Goal: Task Accomplishment & Management: Manage account settings

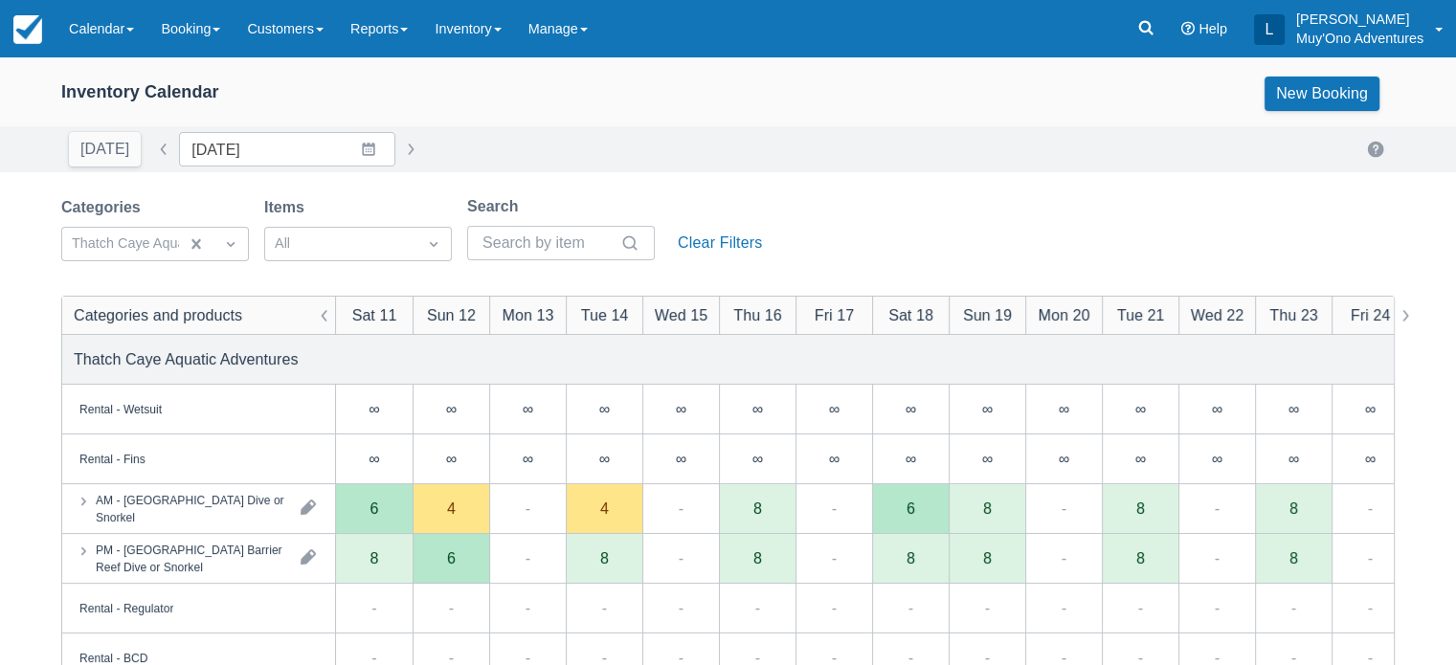
drag, startPoint x: 684, startPoint y: 340, endPoint x: 647, endPoint y: 397, distance: 68.0
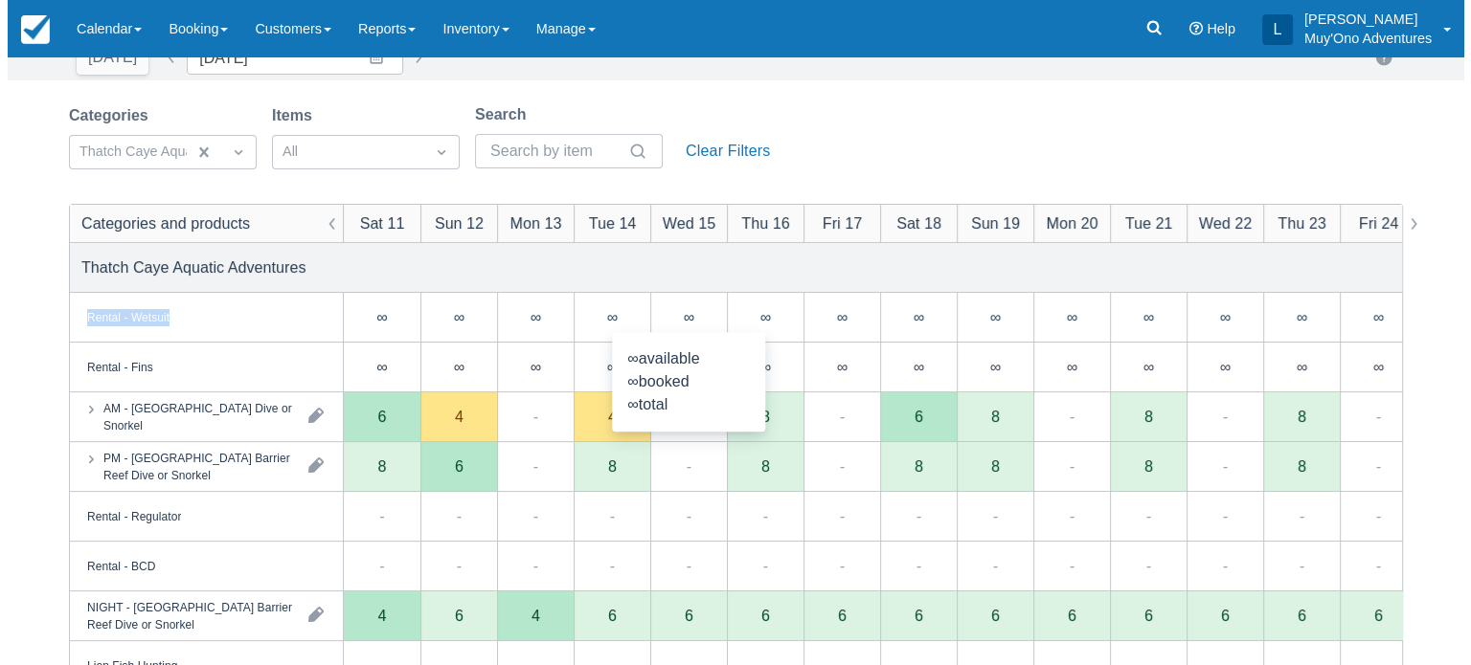
scroll to position [96, 0]
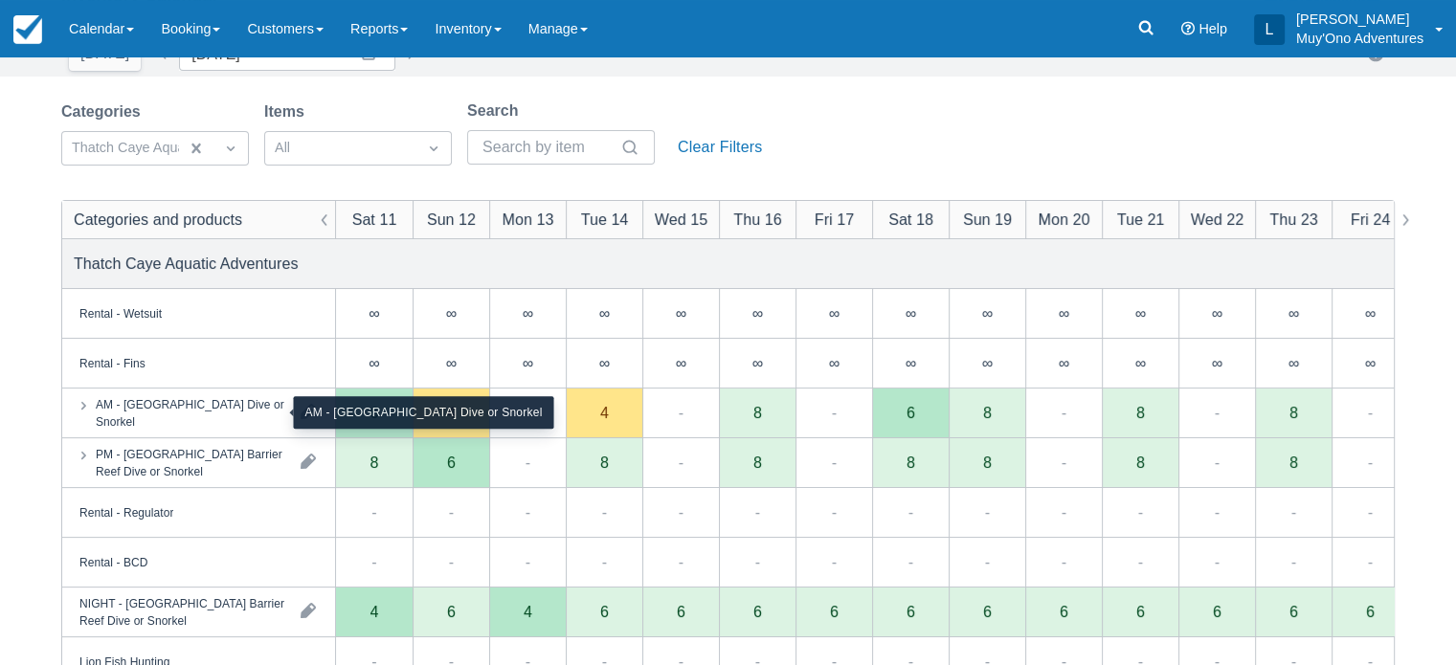
click at [115, 416] on div "AM - Belize Barrier Reef Dive or Snorkel" at bounding box center [191, 412] width 190 height 34
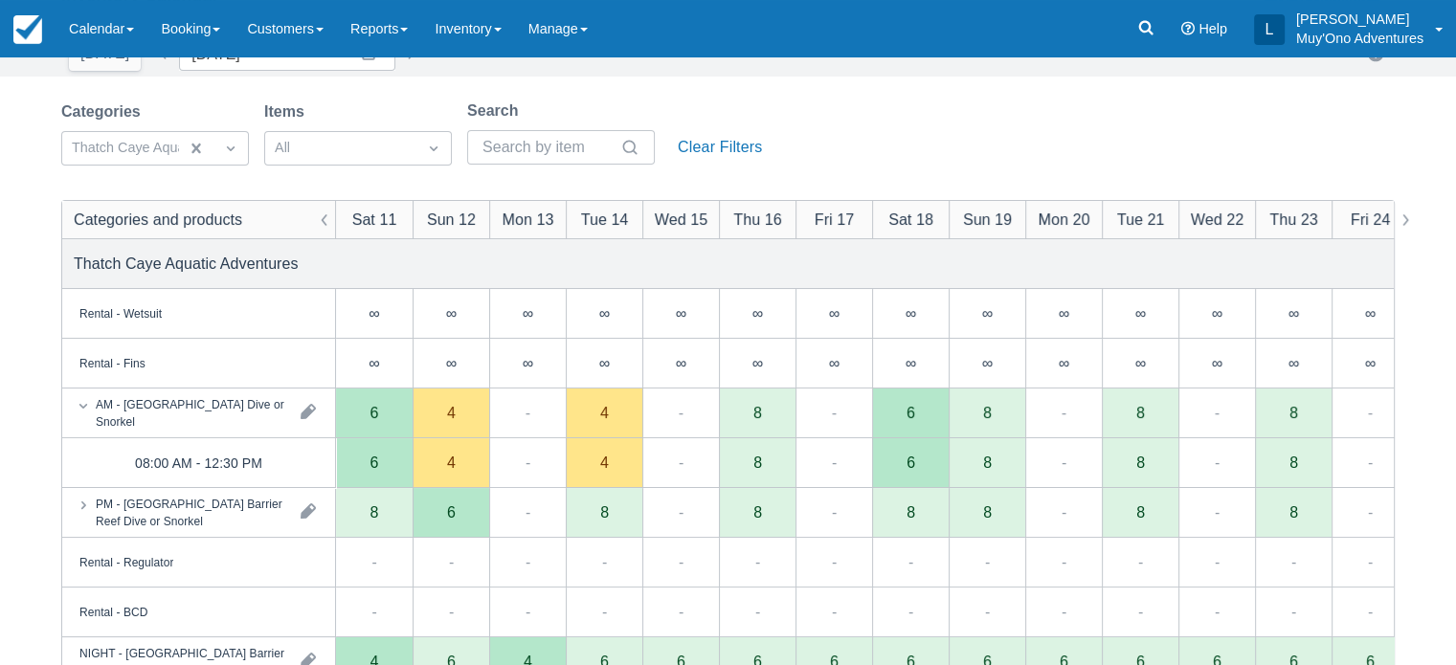
click at [935, 456] on div "6" at bounding box center [910, 463] width 77 height 50
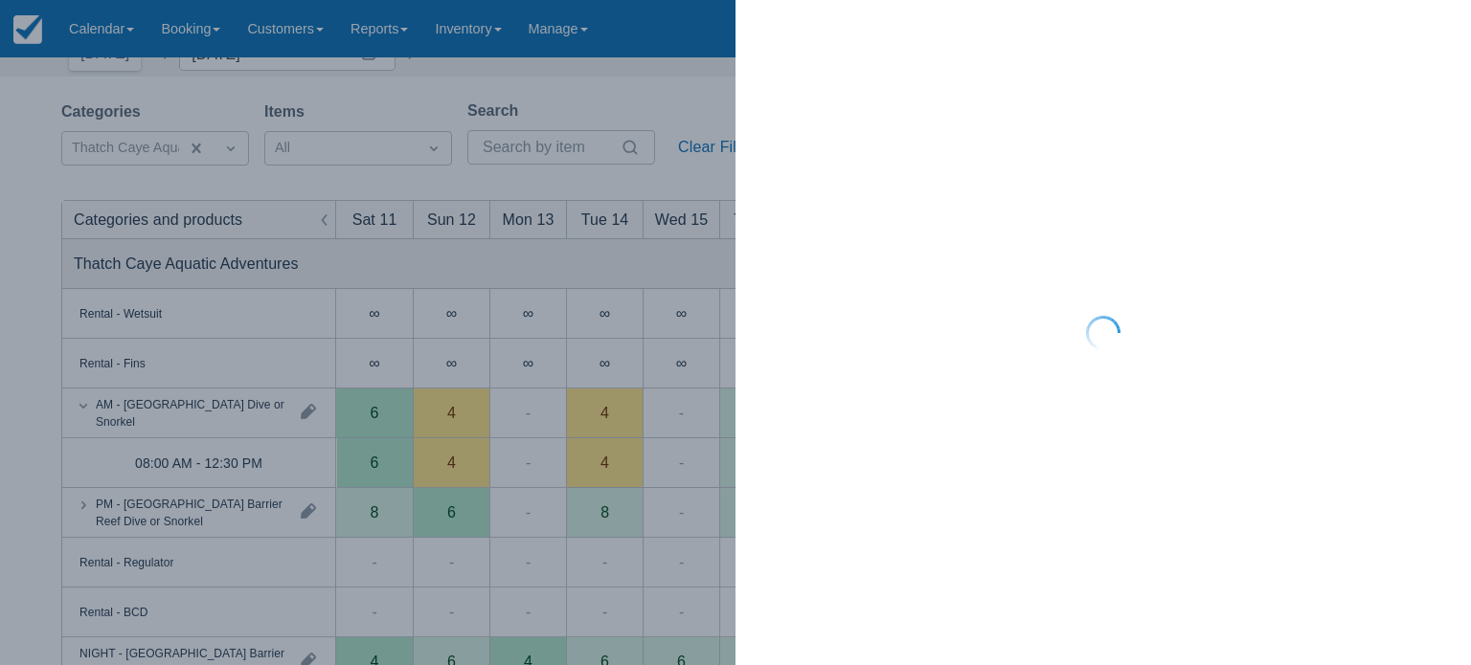
click at [935, 456] on div at bounding box center [1102, 332] width 735 height 665
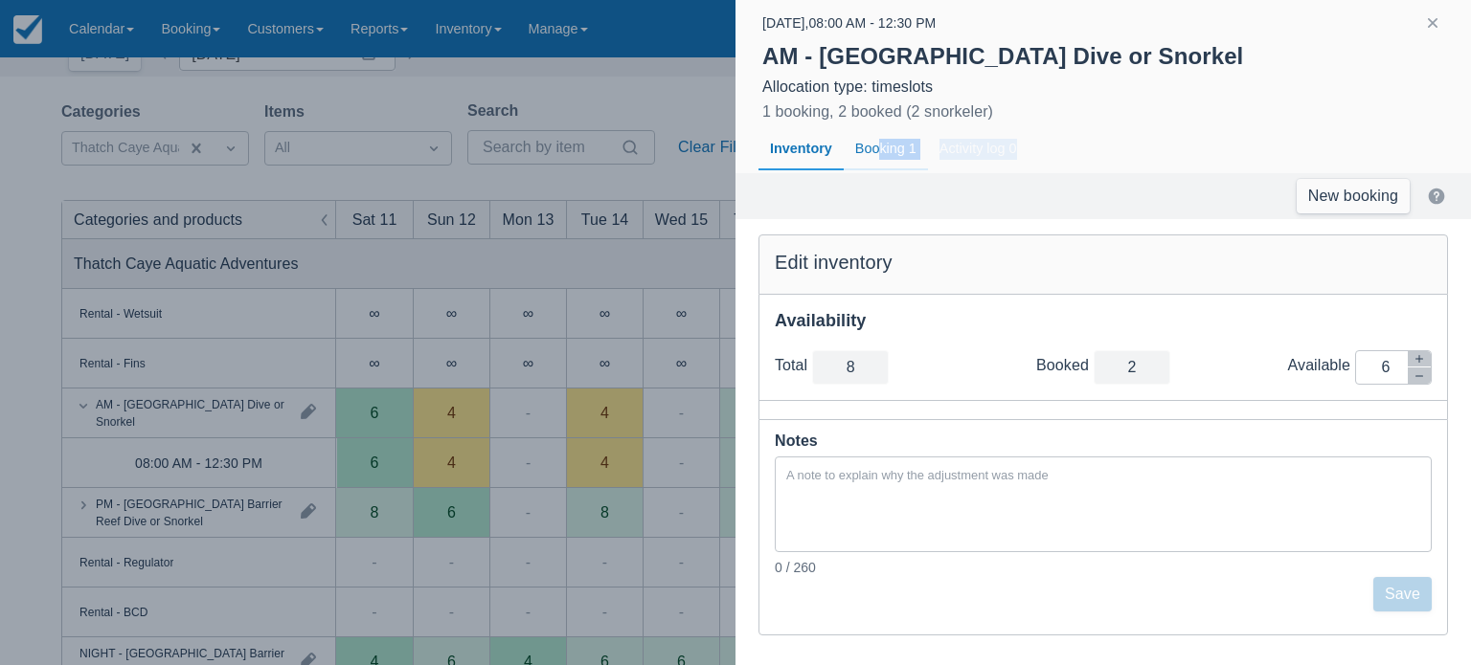
drag, startPoint x: 1126, startPoint y: 164, endPoint x: 879, endPoint y: 145, distance: 247.8
click at [879, 145] on div "Inventory Booking 1 You have no bookings Activity log 0 No inventory adjustment…" at bounding box center [1102, 149] width 689 height 44
click at [879, 145] on div "Booking 1" at bounding box center [885, 149] width 84 height 44
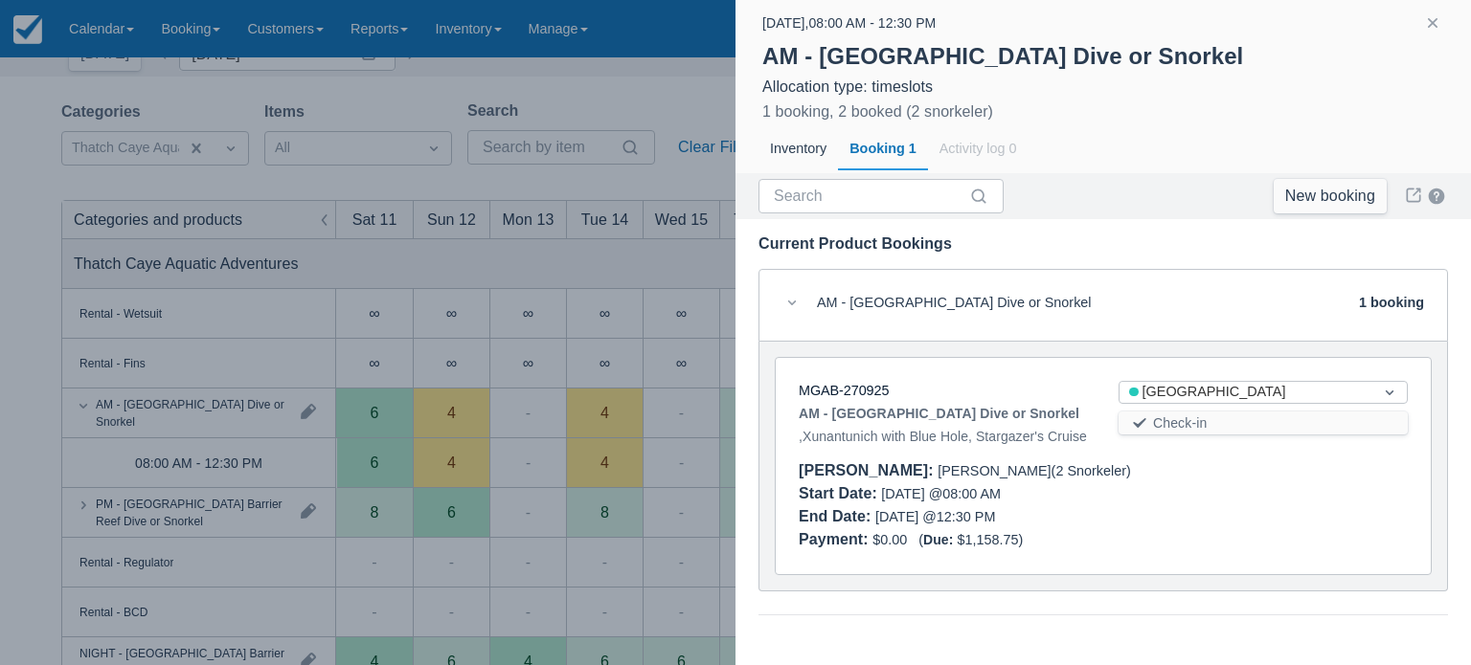
click at [939, 406] on strong "AM - Belize Barrier Reef Dive or Snorkel" at bounding box center [938, 413] width 281 height 23
click at [1428, 18] on button "button" at bounding box center [1432, 22] width 23 height 23
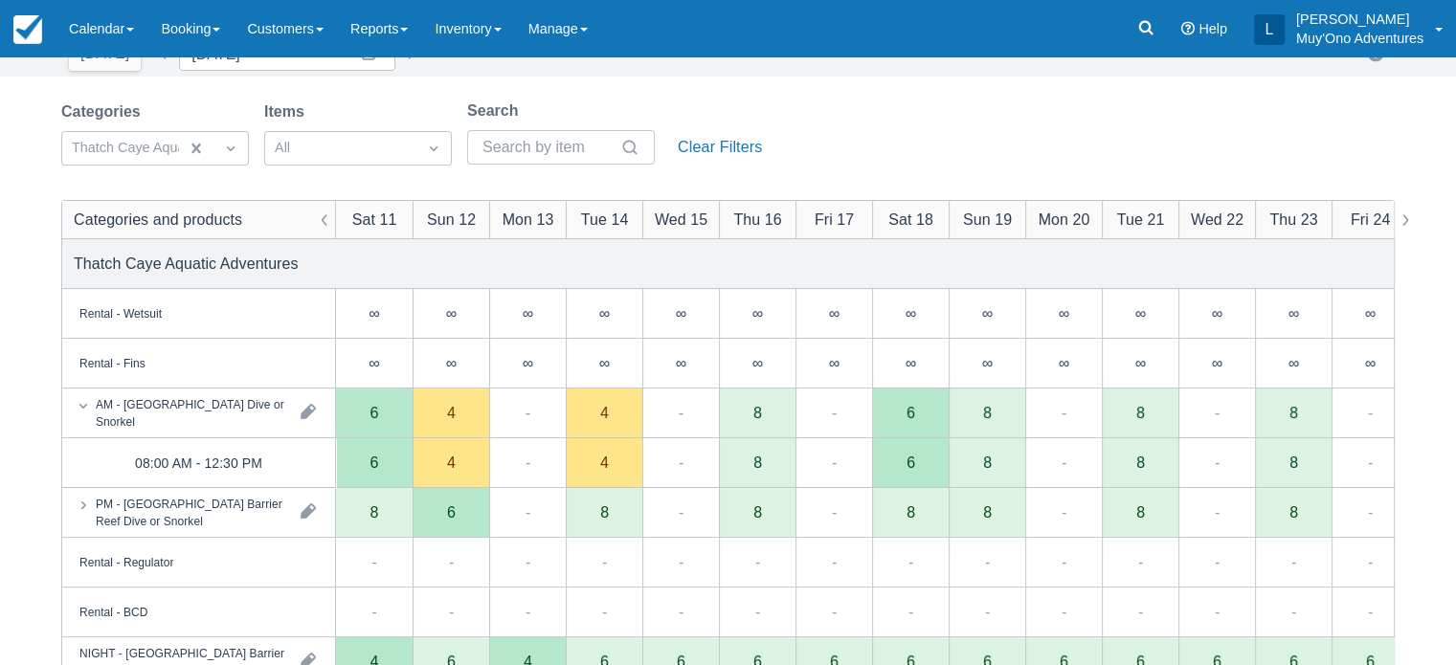
click at [677, 334] on div "Rental - Wetsuit Rental - Fins AM - Belize Barrier Reef Dive or Snorkel PM - Be…" at bounding box center [728, 266] width 1456 height 608
click at [594, 465] on div "4" at bounding box center [604, 463] width 77 height 50
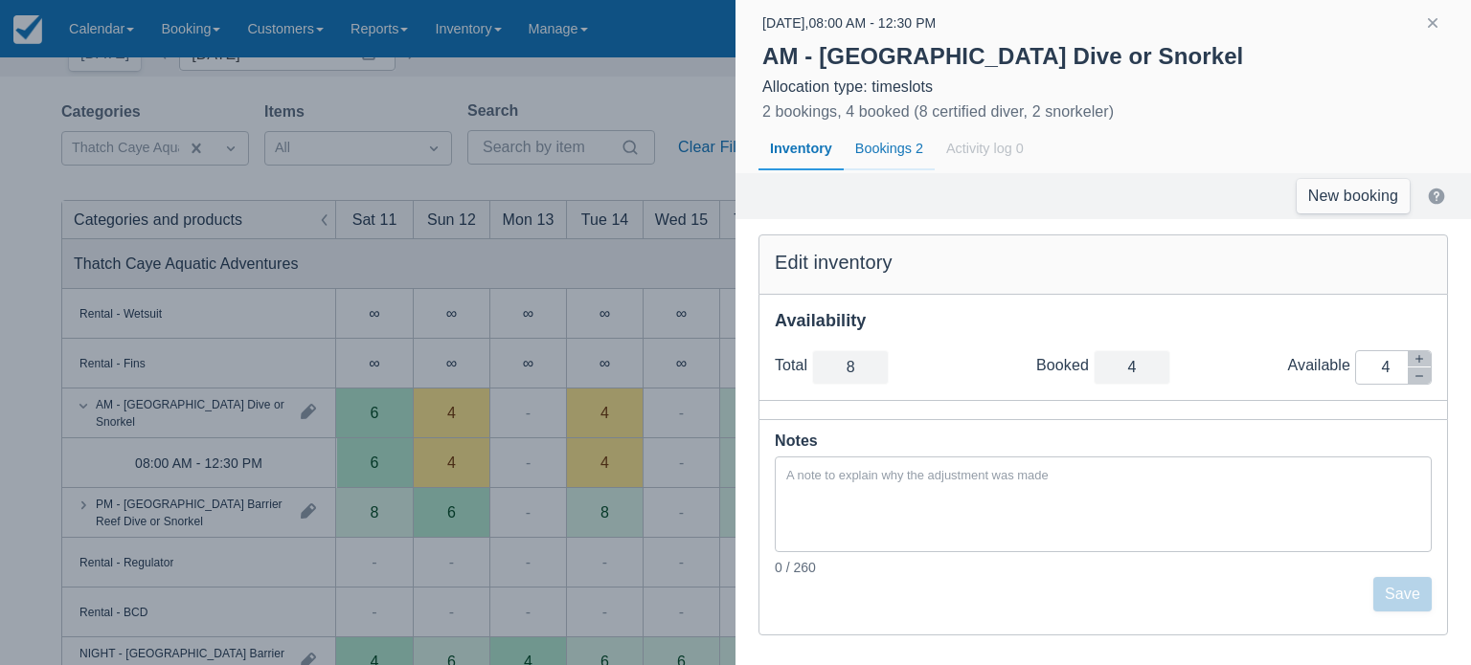
click at [881, 145] on div "Bookings 2" at bounding box center [888, 149] width 91 height 44
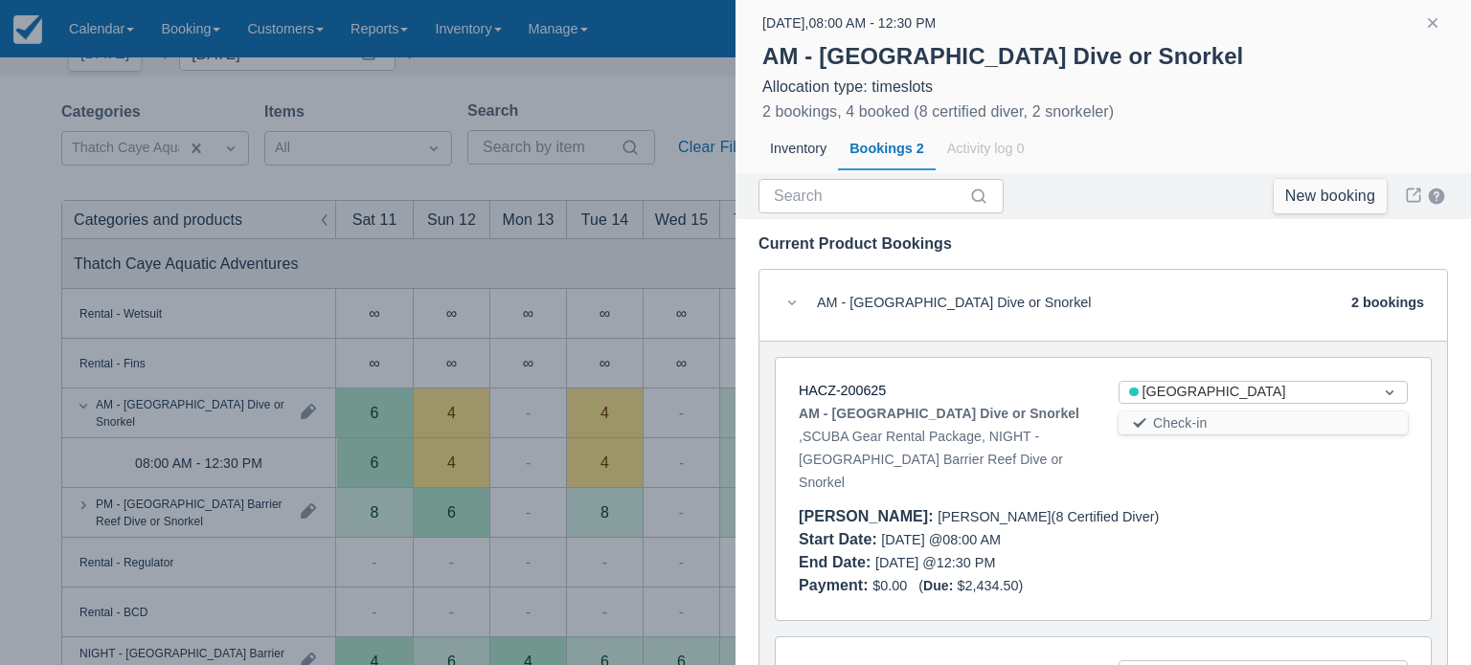
click at [942, 437] on div "AM - Belize Barrier Reef Dive or Snorkel , SCUBA Gear Rental Package, NIGHT - B…" at bounding box center [942, 448] width 289 height 92
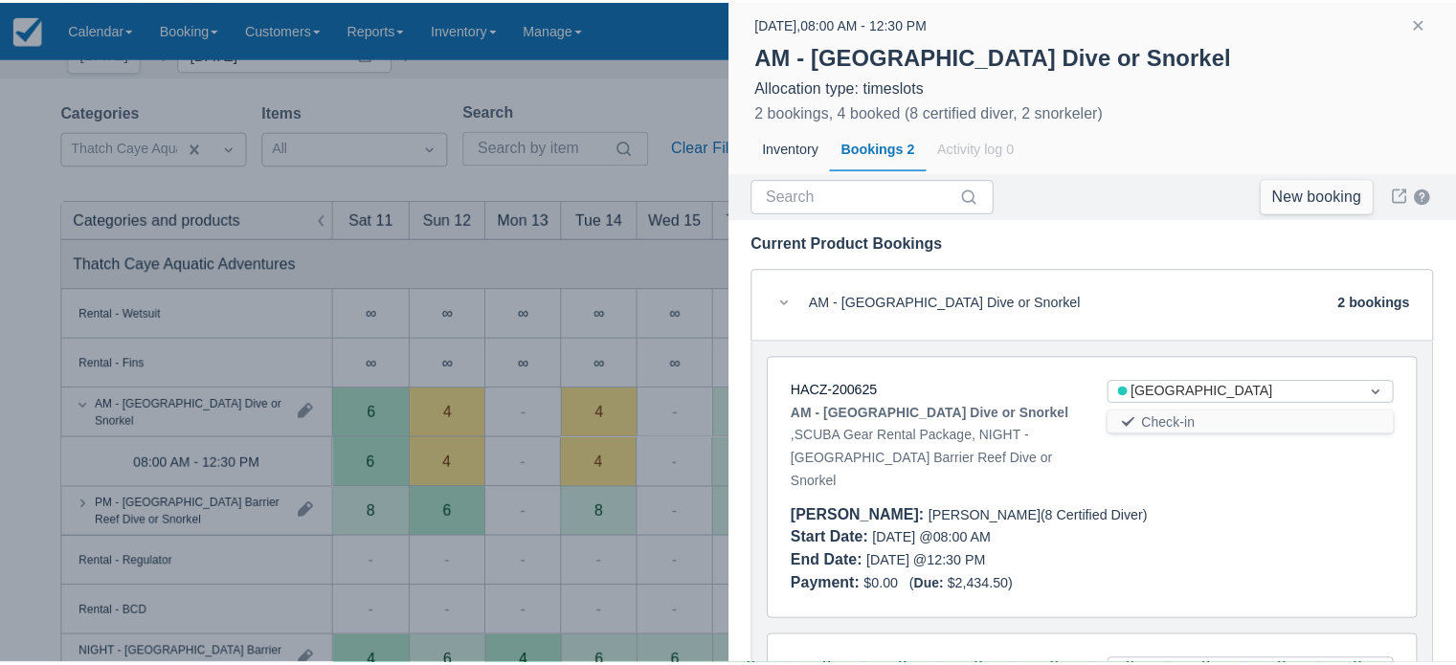
scroll to position [228, 0]
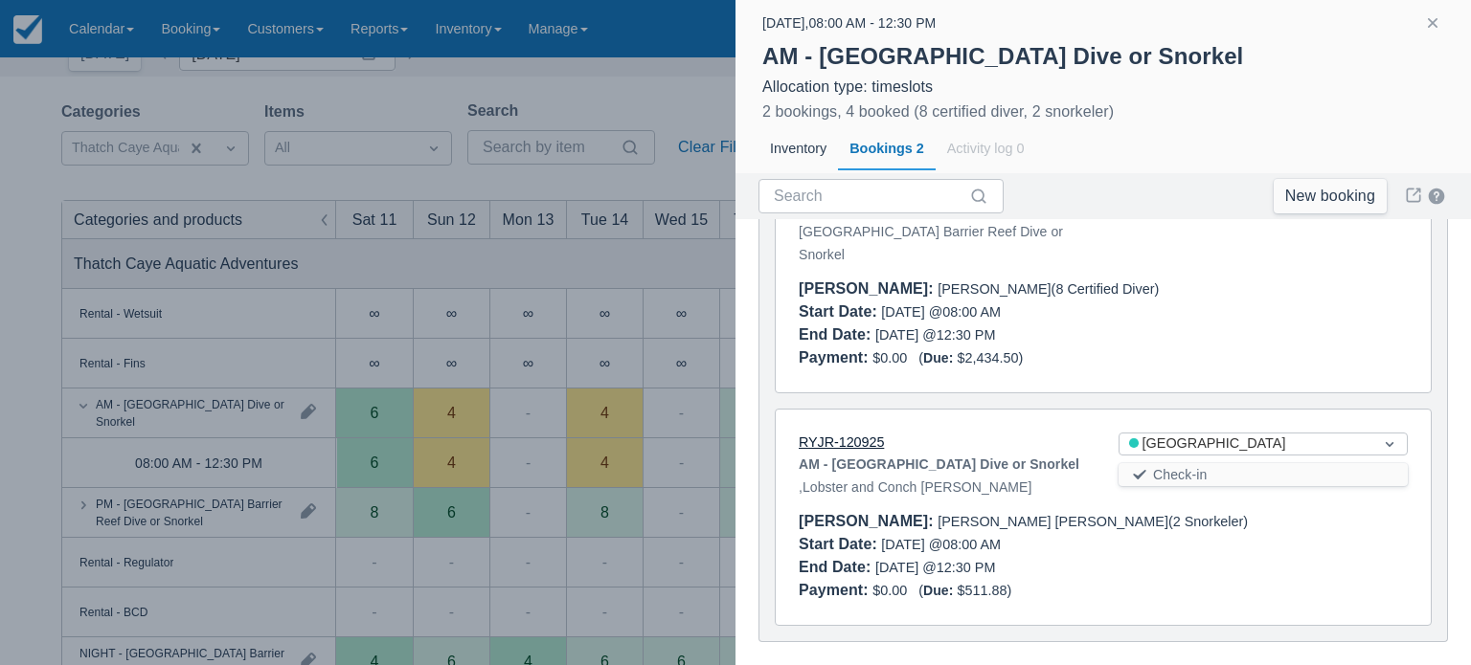
click at [827, 435] on link "RYJR-120925" at bounding box center [840, 442] width 85 height 15
click at [444, 128] on div at bounding box center [735, 332] width 1471 height 665
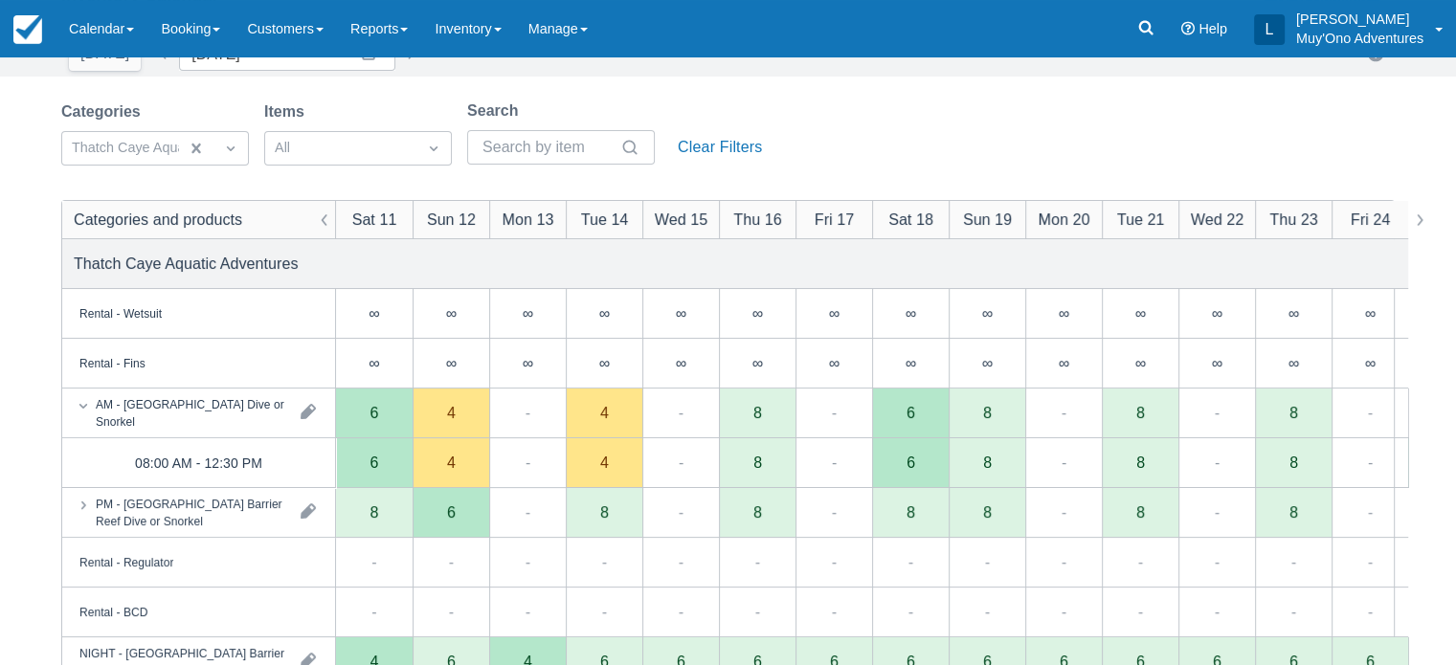
click at [1086, 81] on div "Inventory Calendar New Booking Today Date 10/11/25 Navigate forward to interact…" at bounding box center [728, 543] width 1456 height 1162
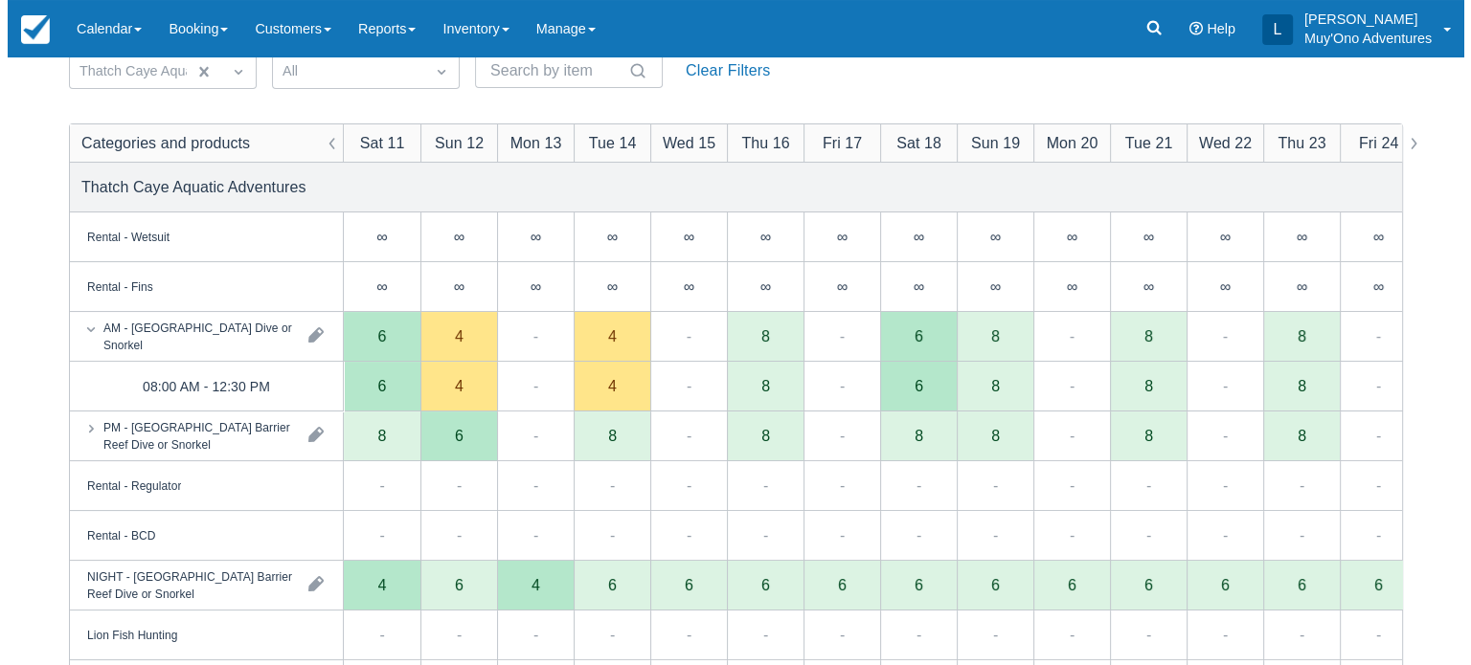
scroll to position [172, 0]
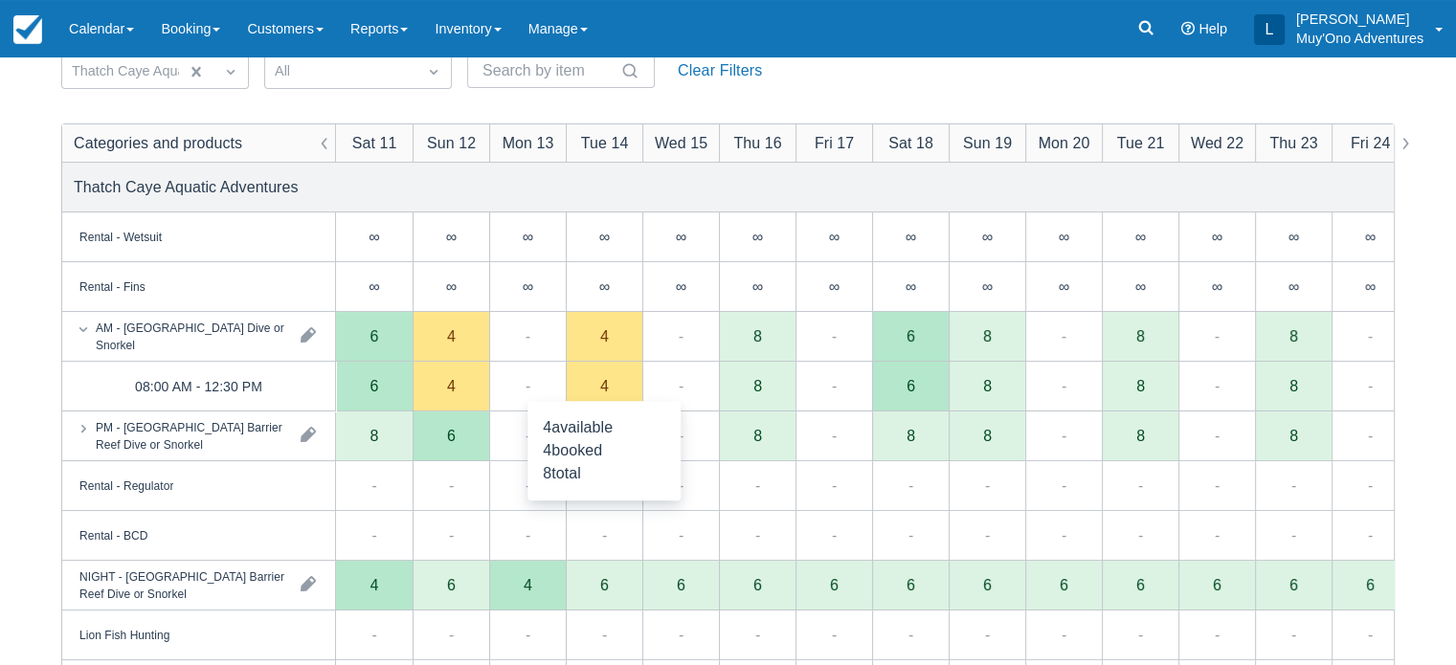
click at [615, 396] on div "4" at bounding box center [604, 387] width 77 height 50
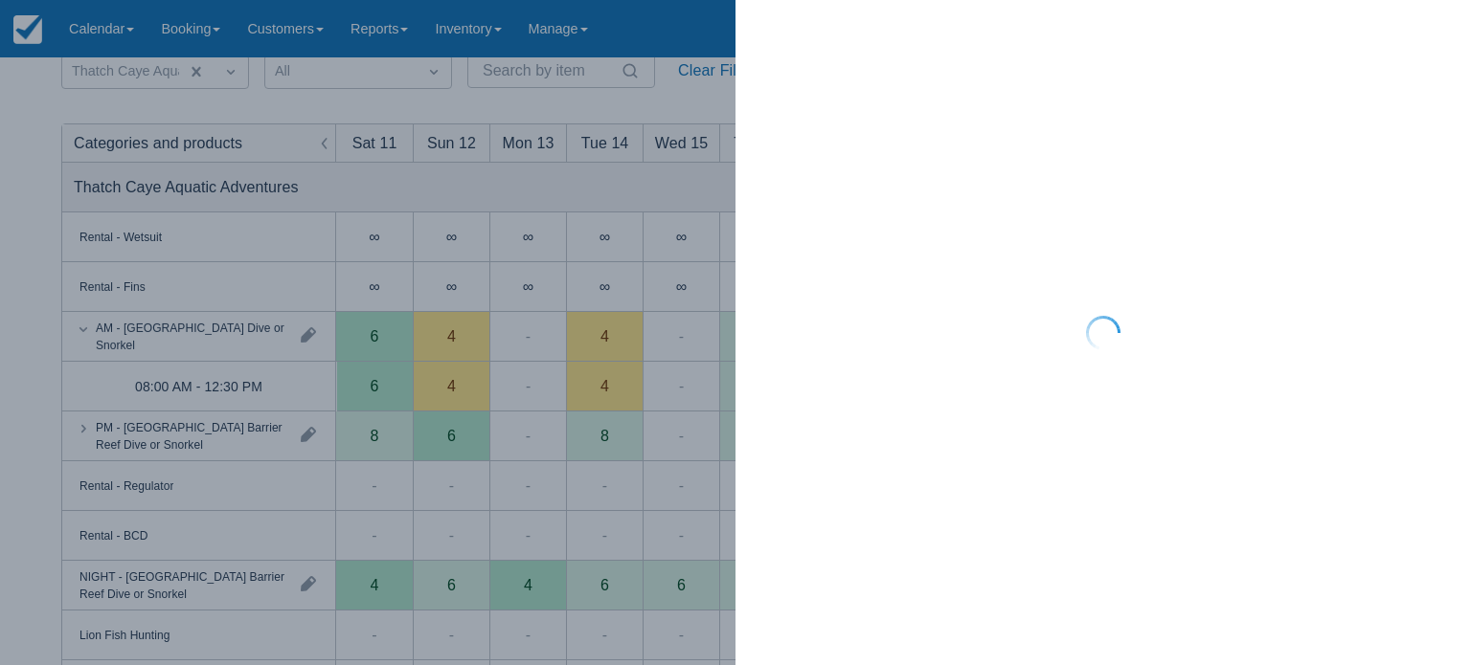
click at [615, 396] on div at bounding box center [735, 332] width 1471 height 665
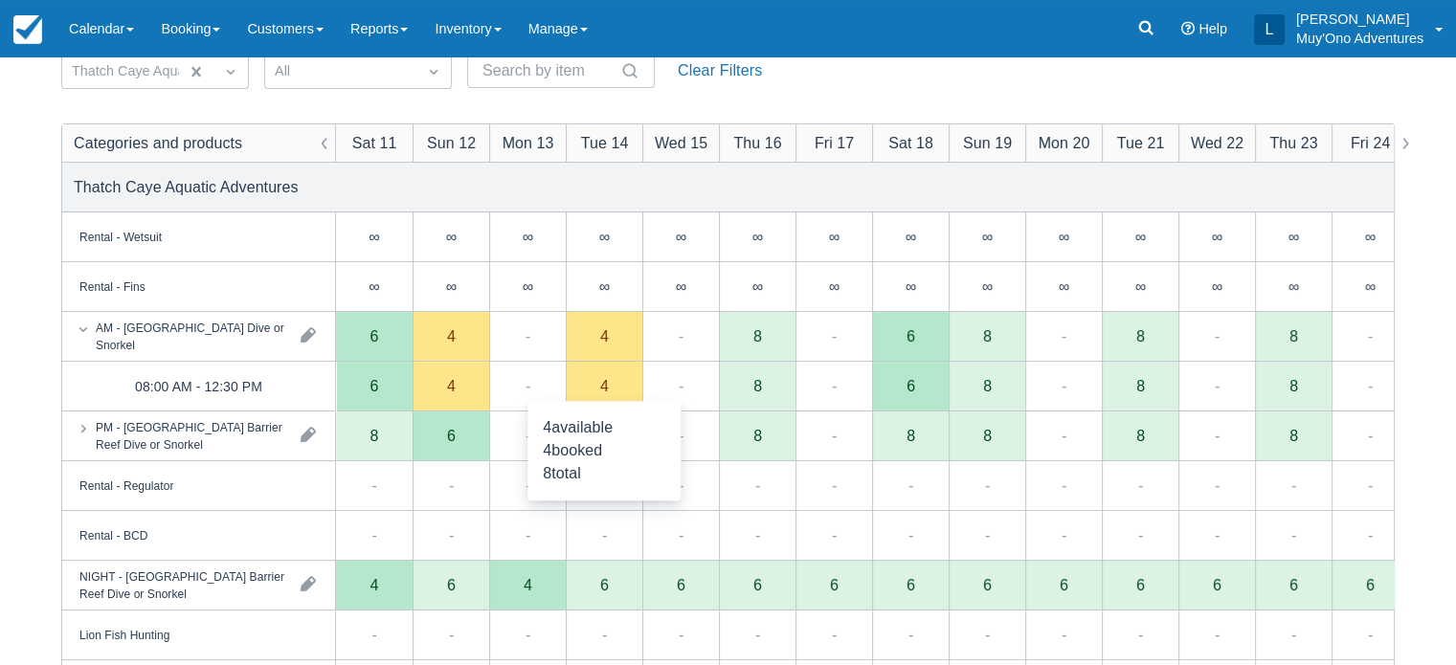
click at [619, 397] on div "4" at bounding box center [604, 387] width 77 height 50
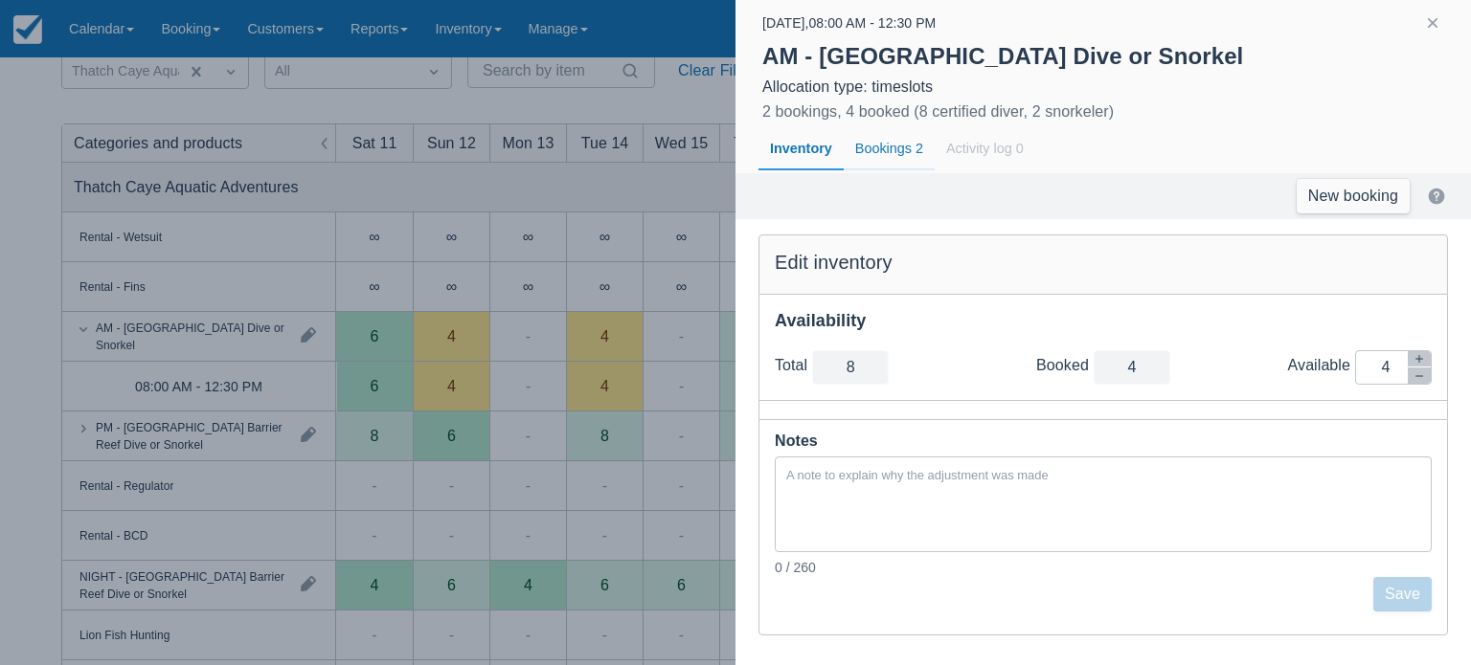
click at [891, 154] on div "Bookings 2" at bounding box center [888, 149] width 91 height 44
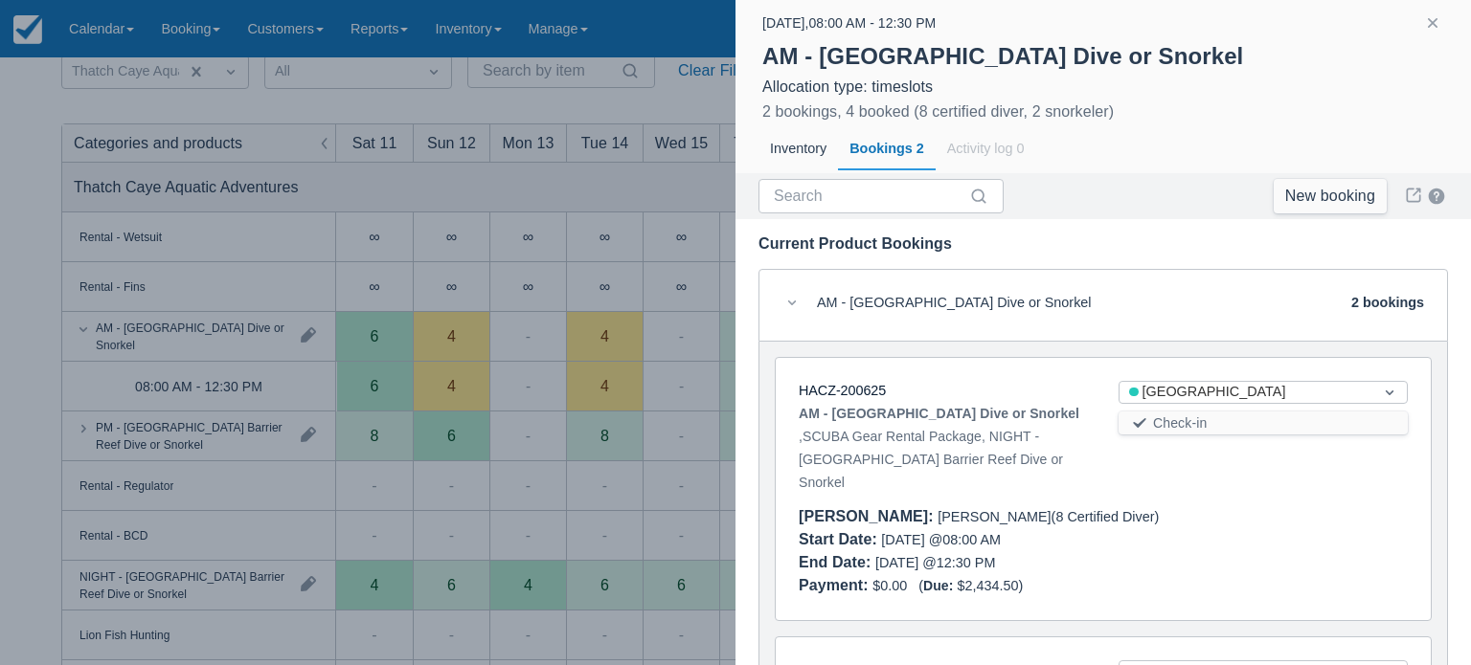
click at [955, 446] on div "AM - Belize Barrier Reef Dive or Snorkel , SCUBA Gear Rental Package, NIGHT - B…" at bounding box center [942, 448] width 289 height 92
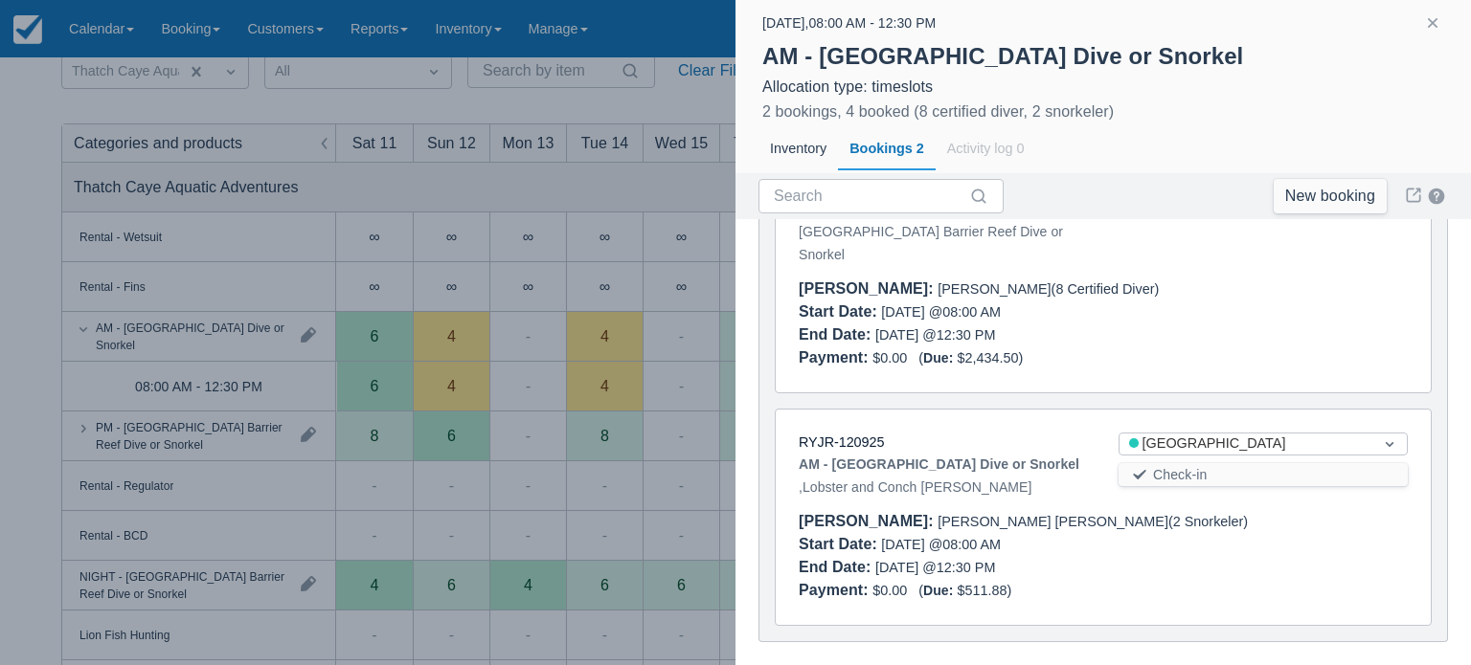
click at [869, 231] on div "AM - Belize Barrier Reef Dive or Snorkel , SCUBA Gear Rental Package, NIGHT - B…" at bounding box center [942, 220] width 289 height 92
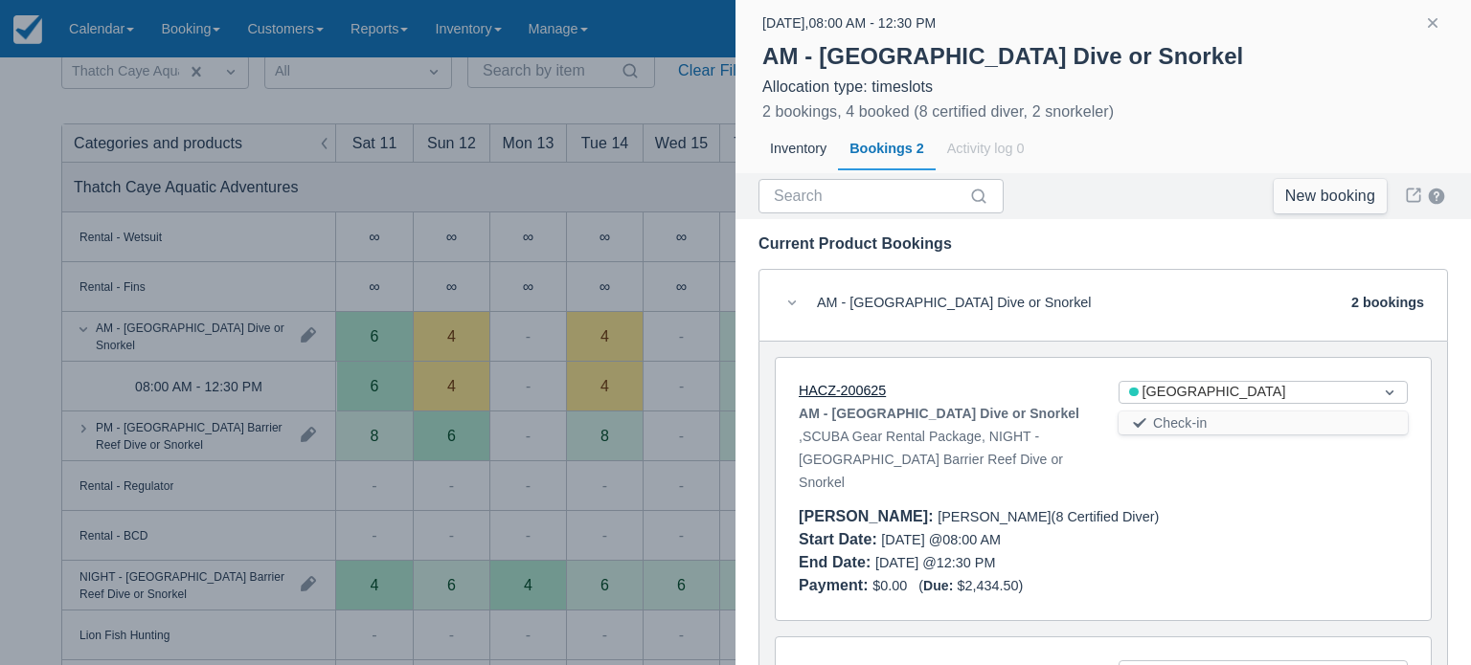
scroll to position [0, 0]
click at [844, 387] on link "HACZ-200625" at bounding box center [841, 390] width 87 height 15
click at [533, 11] on div at bounding box center [735, 332] width 1471 height 665
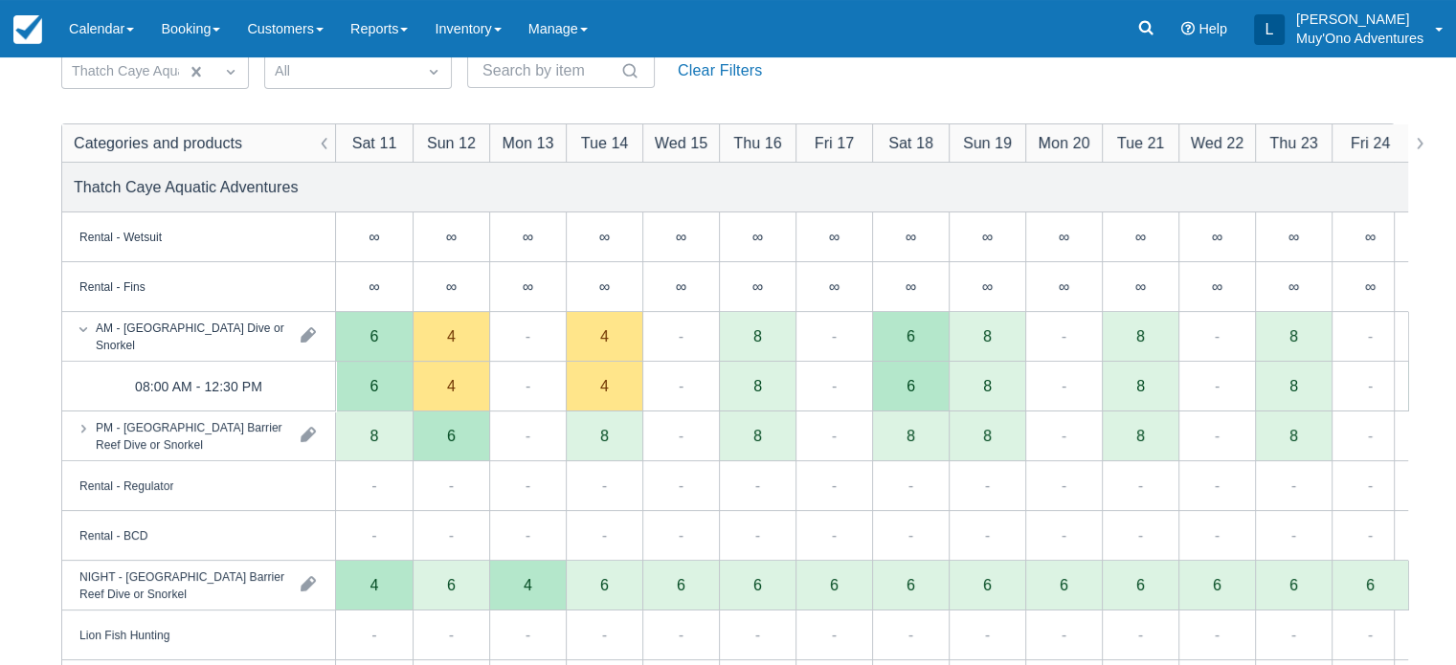
click at [946, 160] on div "Sat 18" at bounding box center [910, 142] width 77 height 37
click at [611, 389] on div "4" at bounding box center [604, 387] width 77 height 50
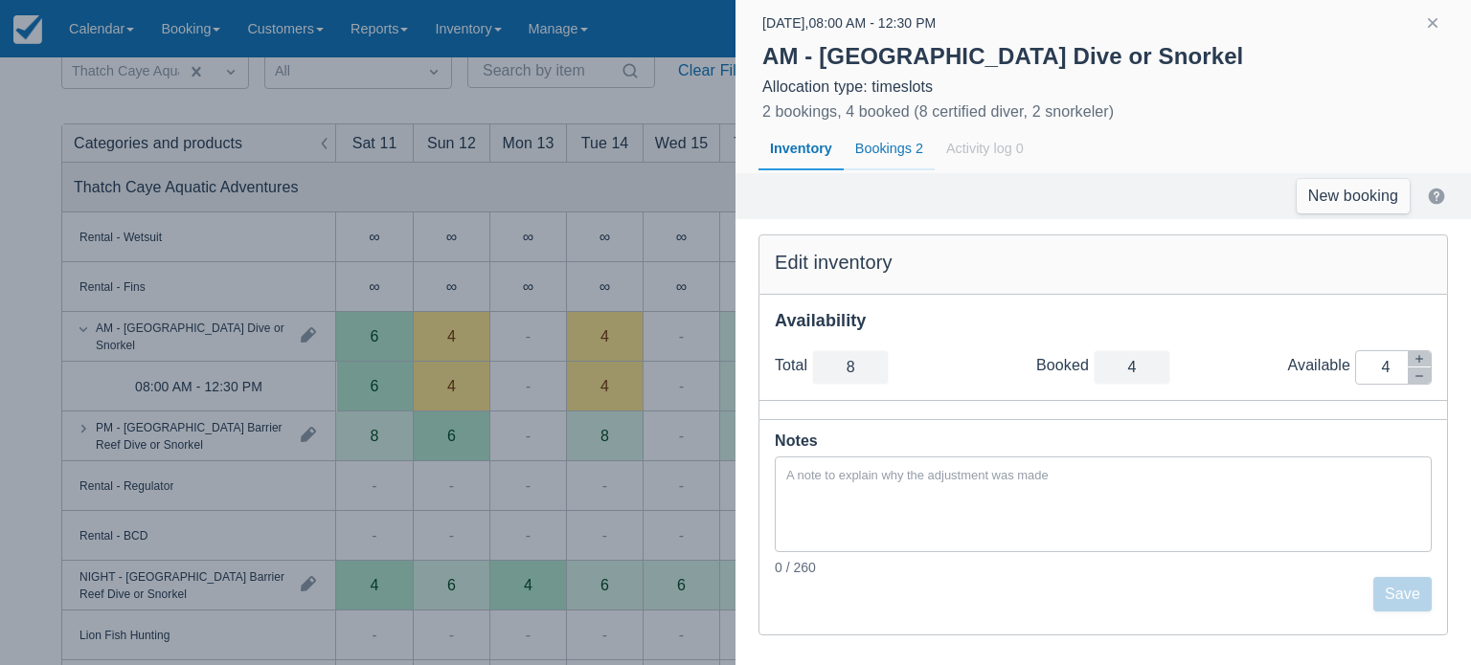
click at [887, 150] on div "Bookings 2" at bounding box center [888, 149] width 91 height 44
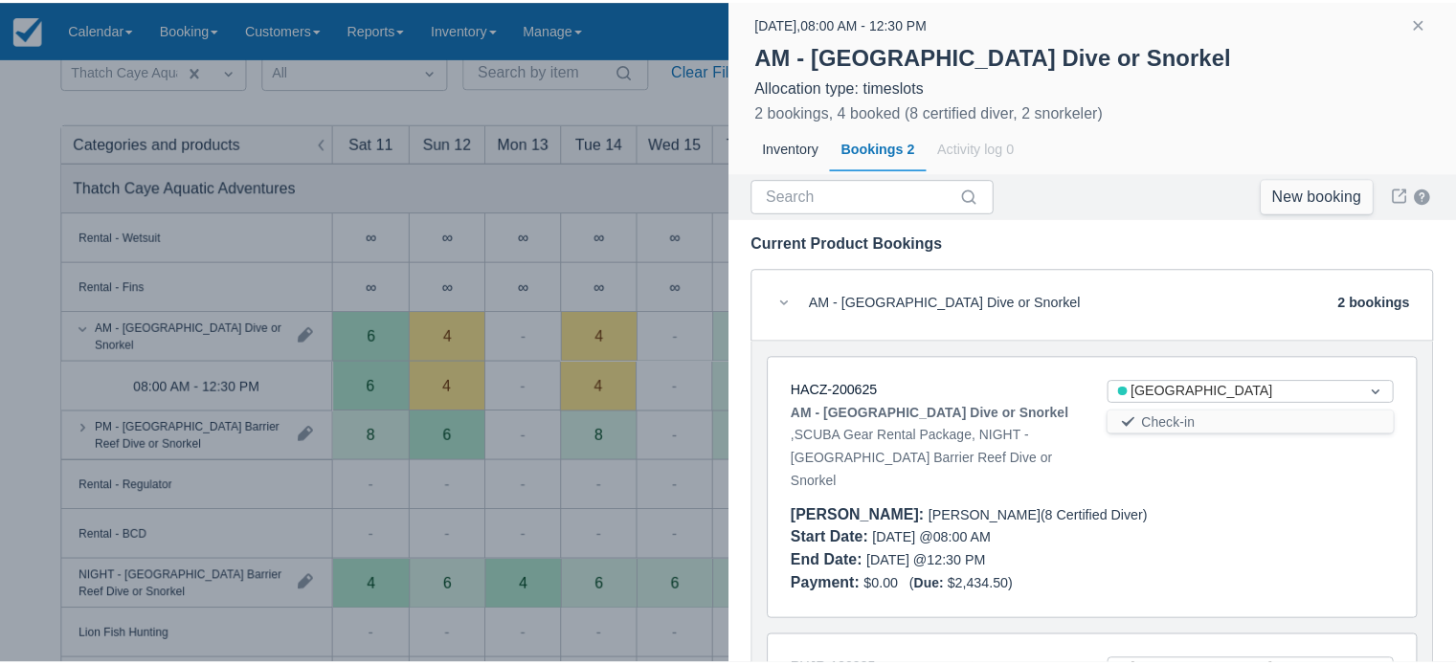
scroll to position [228, 0]
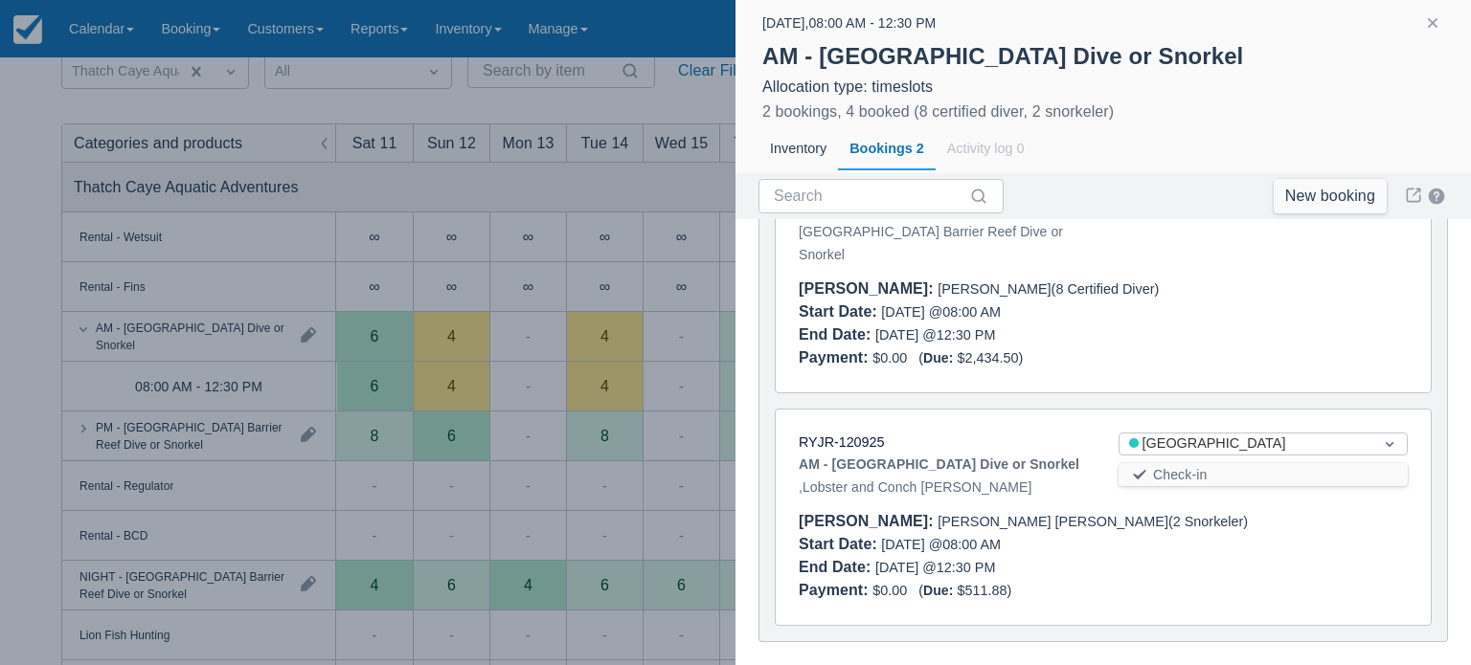
click at [865, 453] on strong "AM - Belize Barrier Reef Dive or Snorkel" at bounding box center [938, 464] width 281 height 23
click at [869, 435] on link "RYJR-120925" at bounding box center [840, 442] width 85 height 15
click at [1429, 21] on button "button" at bounding box center [1432, 22] width 23 height 23
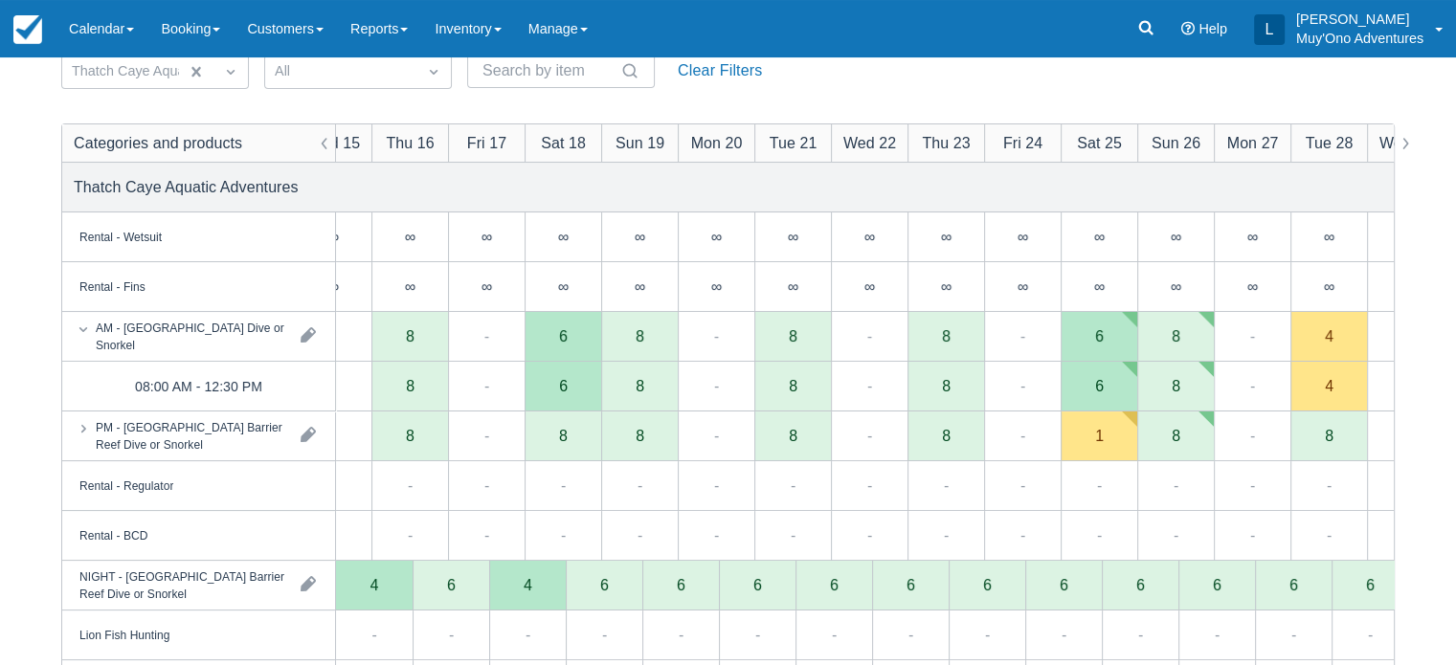
scroll to position [0, 0]
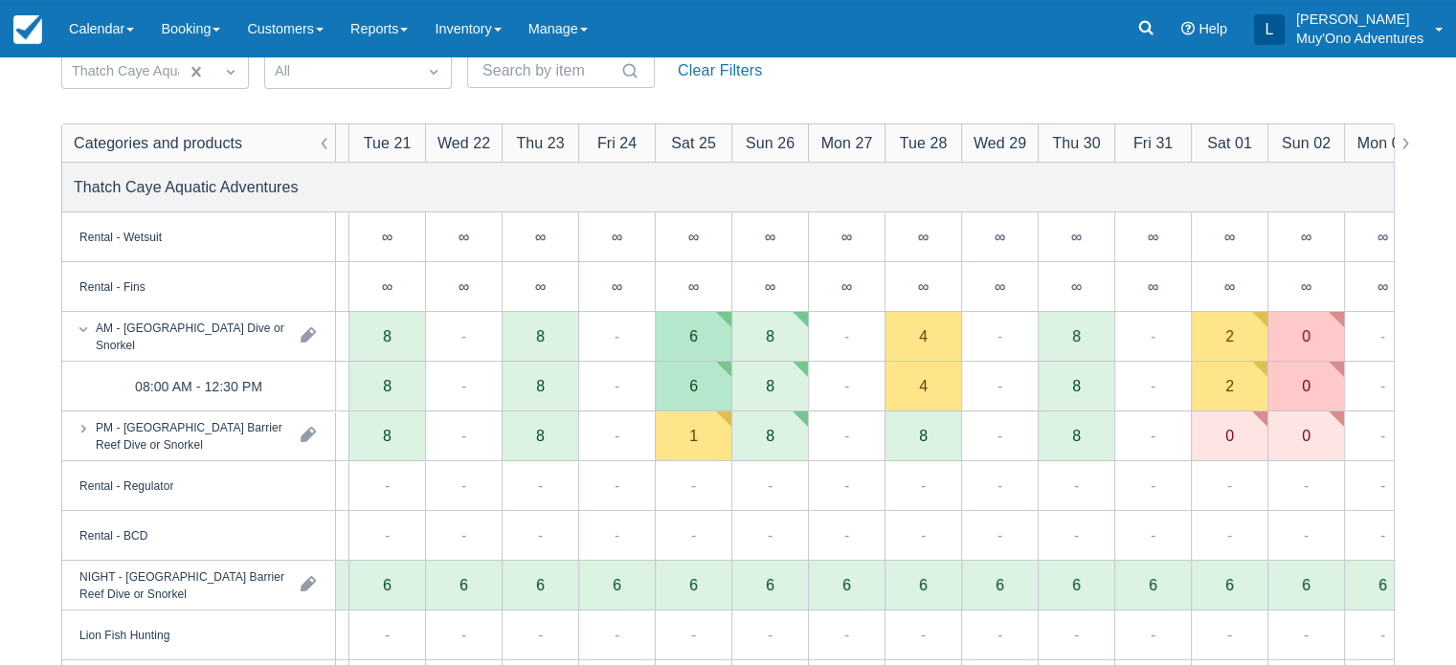
drag, startPoint x: 888, startPoint y: 289, endPoint x: 551, endPoint y: 466, distance: 379.9
click at [551, 466] on div "Categories and products Sat 11 Sun 12 Mon 13 Tue 14 Wed 15 Thu 16 Fri 17 Sat 18…" at bounding box center [728, 564] width 1332 height 881
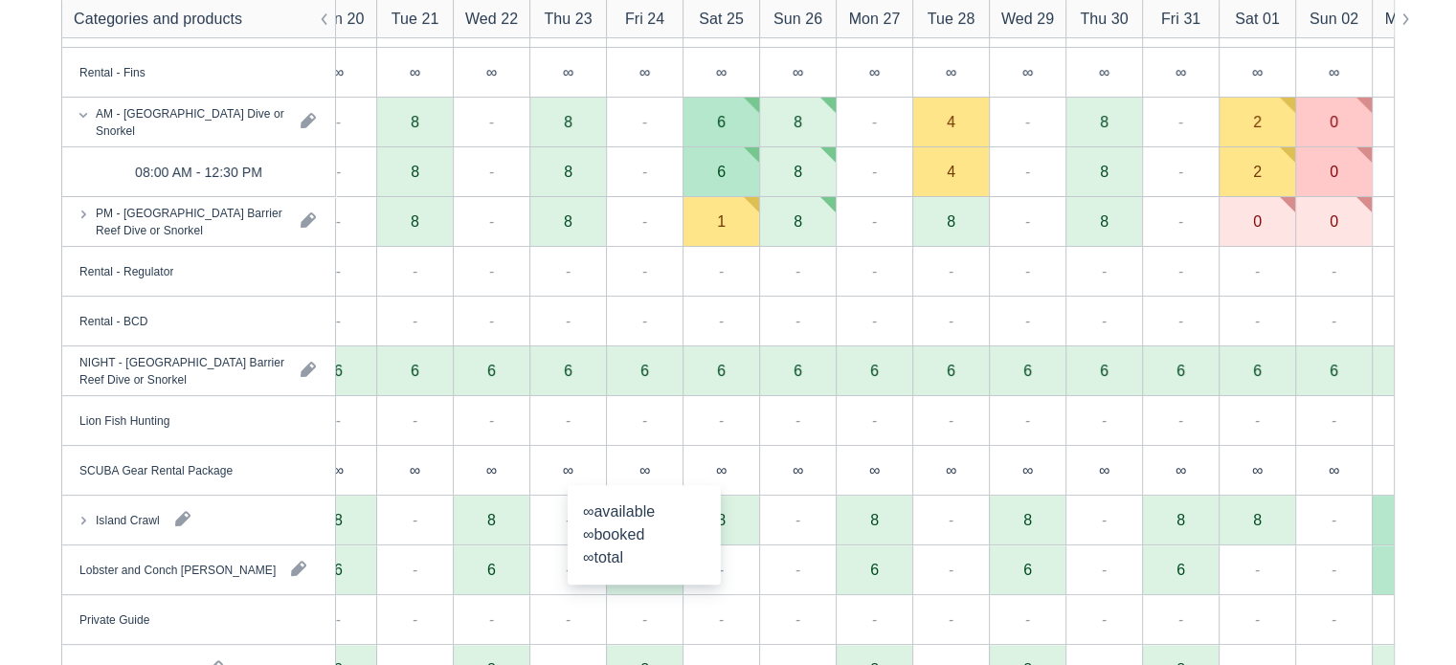
click at [648, 483] on div "∞" at bounding box center [644, 471] width 77 height 50
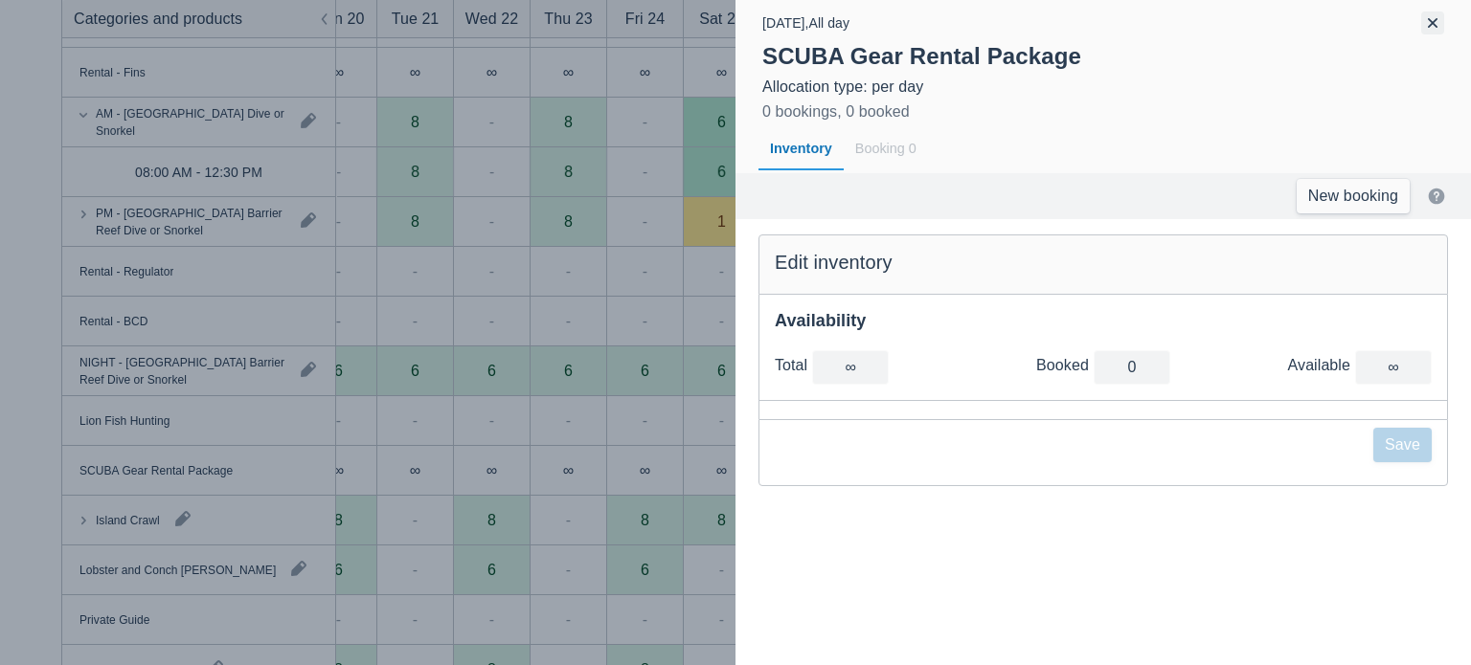
click at [1432, 29] on button "button" at bounding box center [1432, 22] width 23 height 23
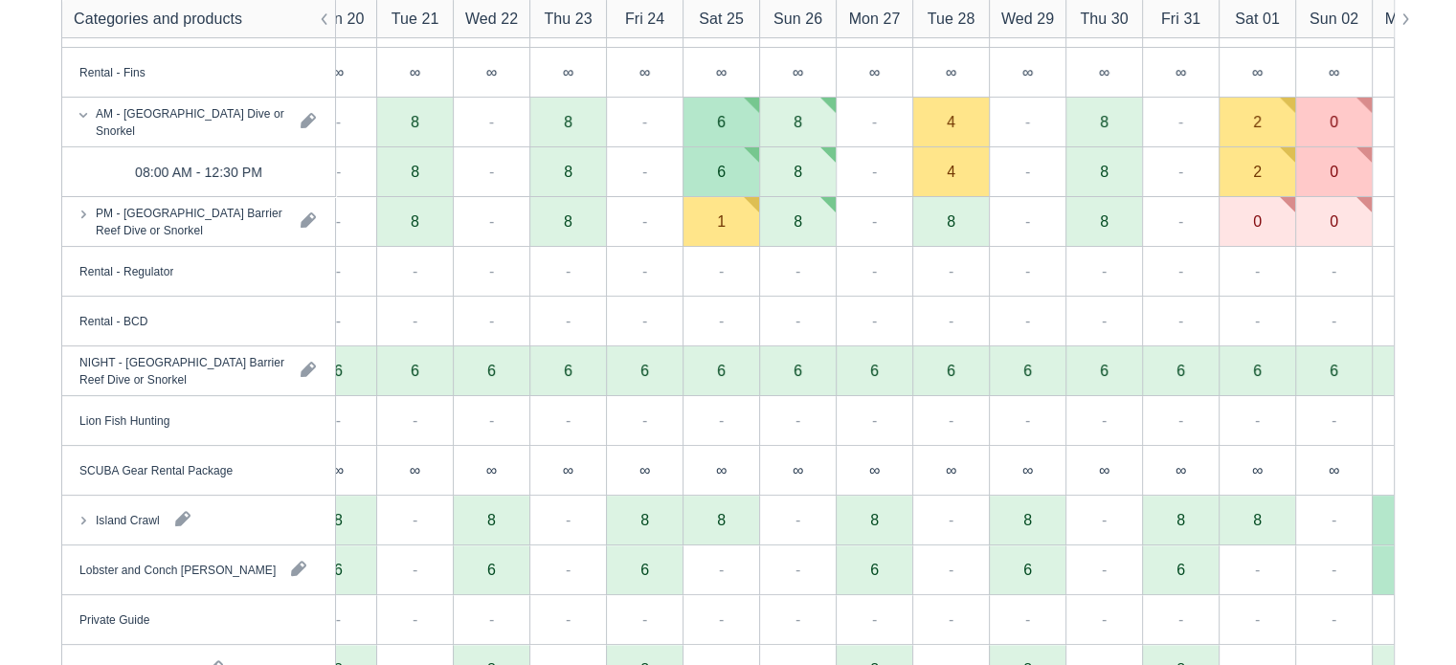
drag, startPoint x: 904, startPoint y: 244, endPoint x: 695, endPoint y: 256, distance: 209.0
click at [695, 256] on div "Categories and products Sat 11 Sun 12 Mon 13 Tue 14 Wed 15 Thu 16 Fri 17 Sat 18…" at bounding box center [728, 352] width 1332 height 885
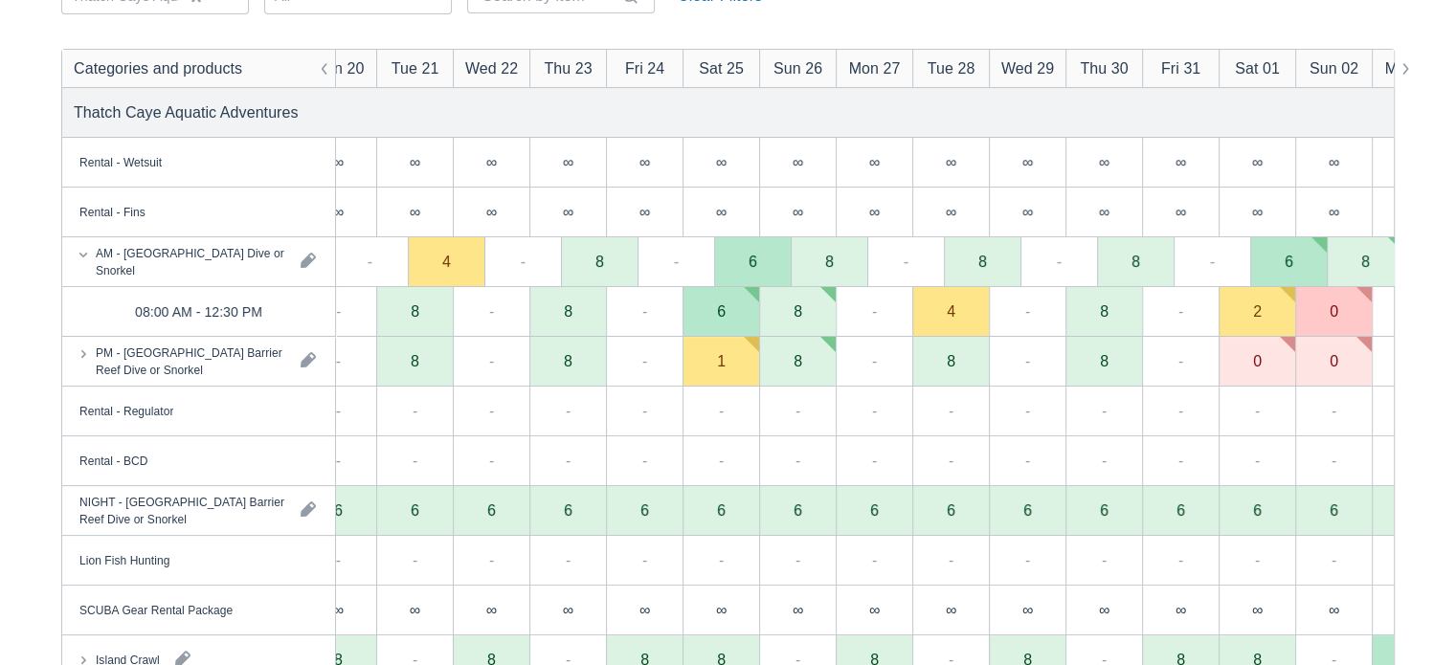
scroll to position [0, 158]
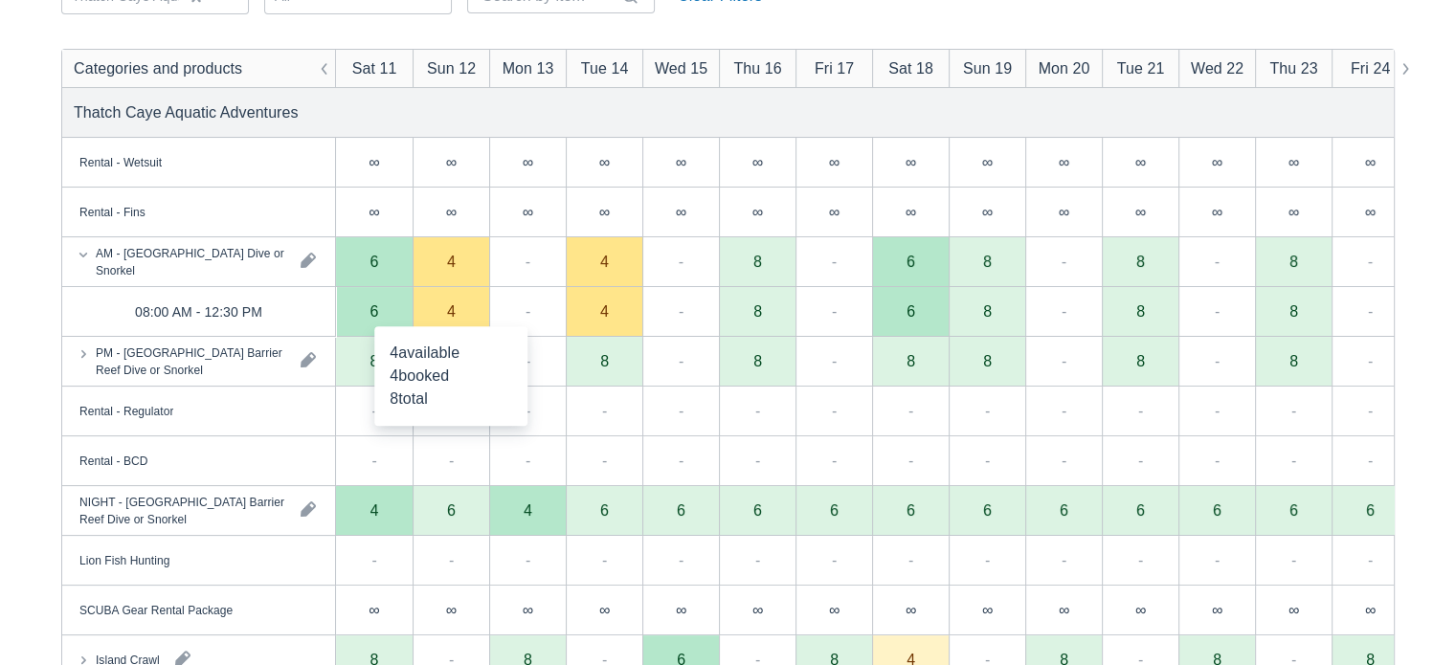
drag, startPoint x: 460, startPoint y: 330, endPoint x: 450, endPoint y: 319, distance: 15.0
click at [450, 319] on div "Rental - Wetsuit Rental - Fins AM - Belize Barrier Reef Dive or Snorkel PM - Be…" at bounding box center [728, 114] width 1456 height 608
click at [450, 325] on div "4" at bounding box center [451, 312] width 77 height 50
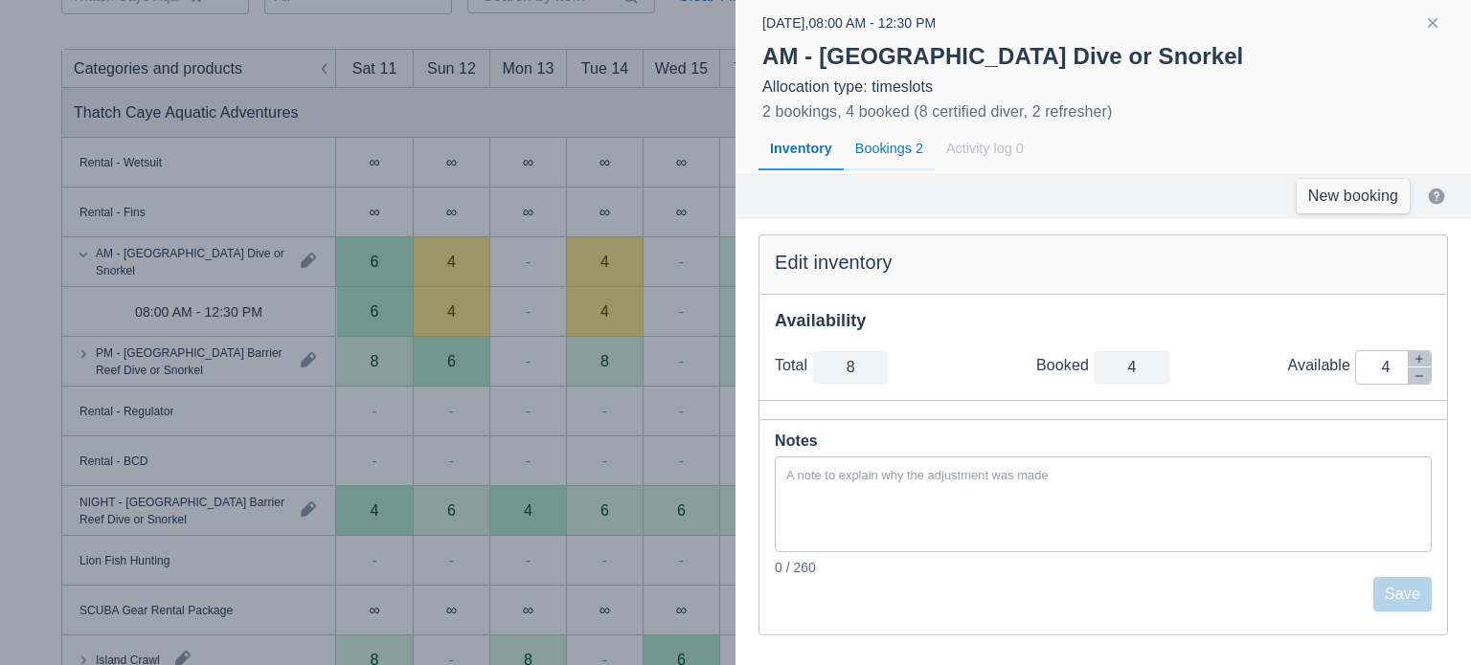
click at [888, 154] on div "Bookings 2" at bounding box center [888, 149] width 91 height 44
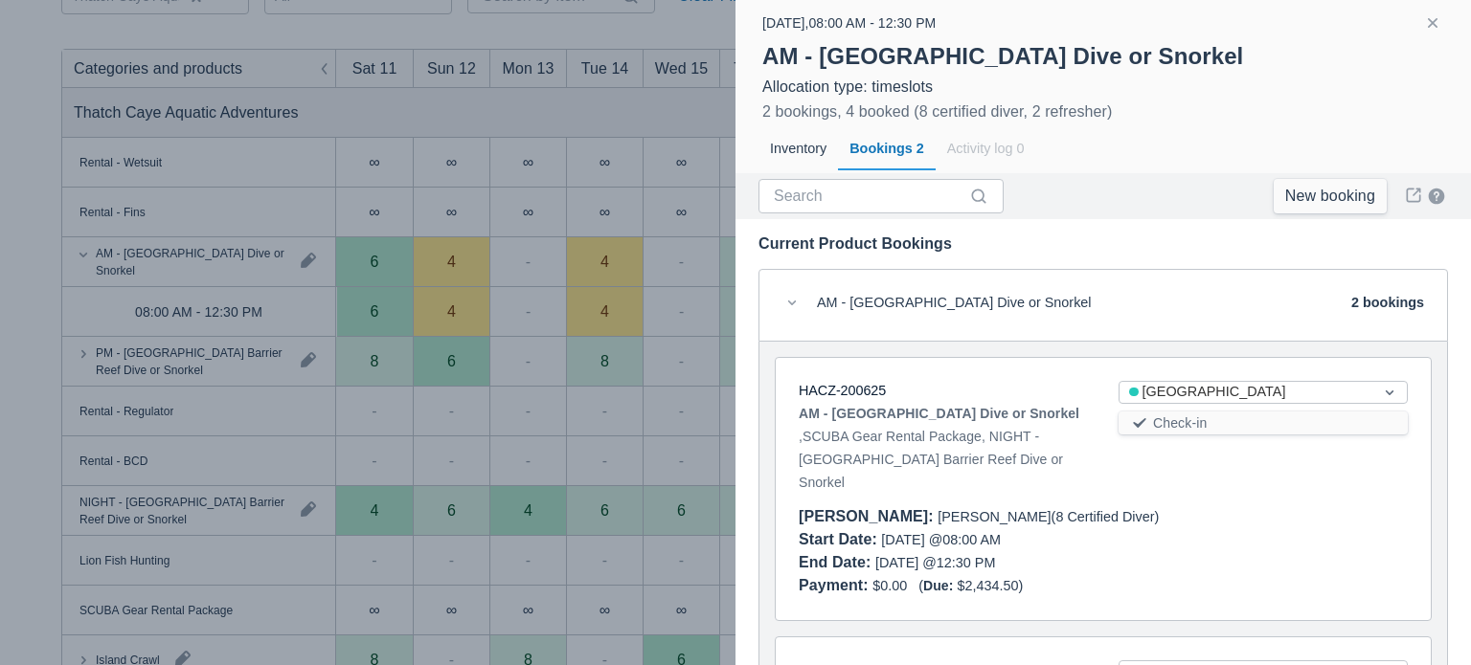
click at [971, 374] on div "HACZ-200625 AM - Belize Barrier Reef Dive or Snorkel , SCUBA Gear Rental Packag…" at bounding box center [1102, 489] width 655 height 262
click at [872, 371] on div "HACZ-200625 AM - Belize Barrier Reef Dive or Snorkel , SCUBA Gear Rental Packag…" at bounding box center [1102, 489] width 655 height 262
click at [864, 399] on div "HACZ-200625" at bounding box center [942, 391] width 289 height 21
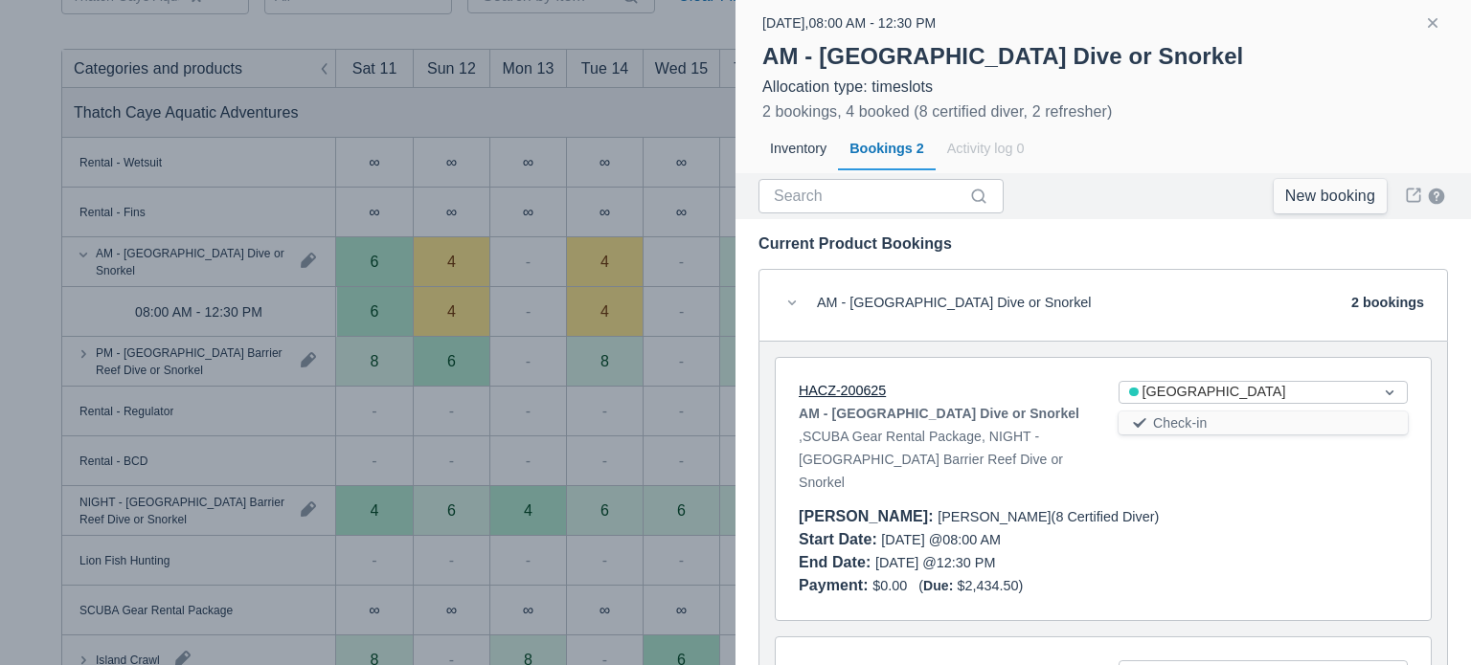
click at [875, 396] on link "HACZ-200625" at bounding box center [841, 390] width 87 height 15
click at [1425, 14] on button "button" at bounding box center [1432, 22] width 23 height 23
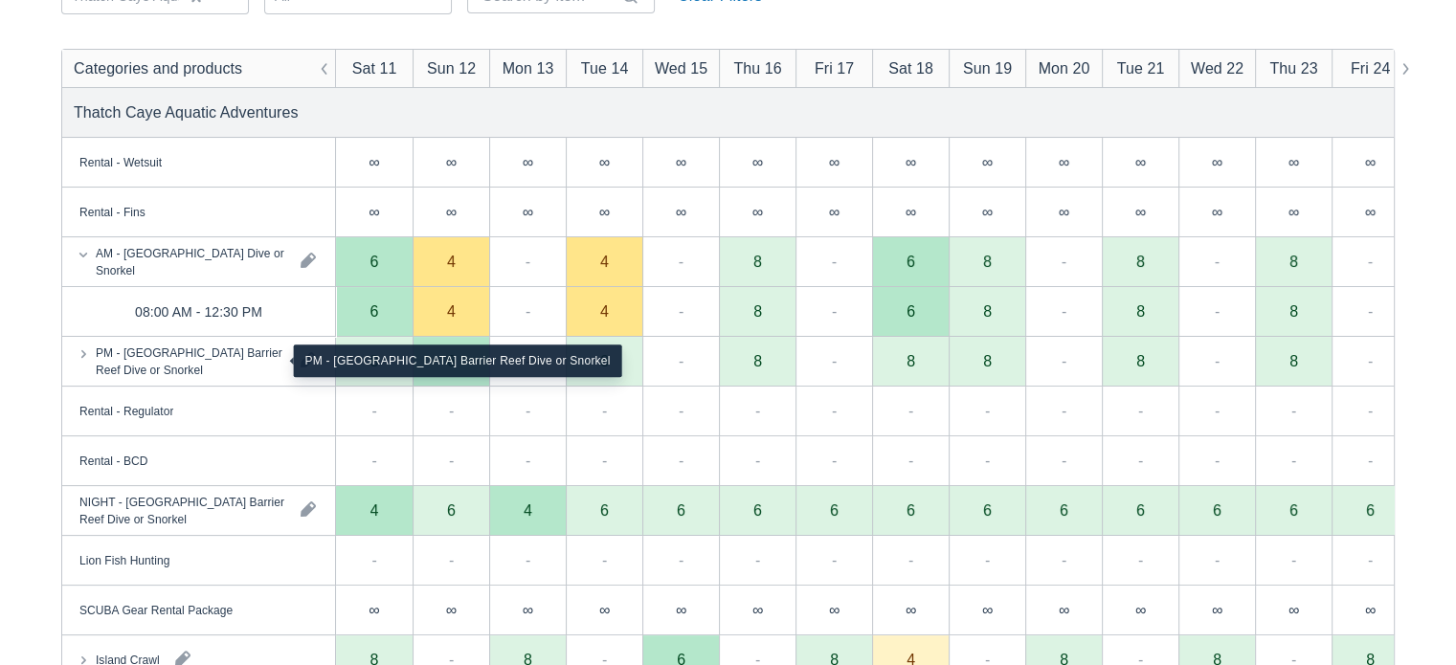
click at [195, 369] on div "PM - Belize Barrier Reef Dive or Snorkel" at bounding box center [191, 361] width 190 height 34
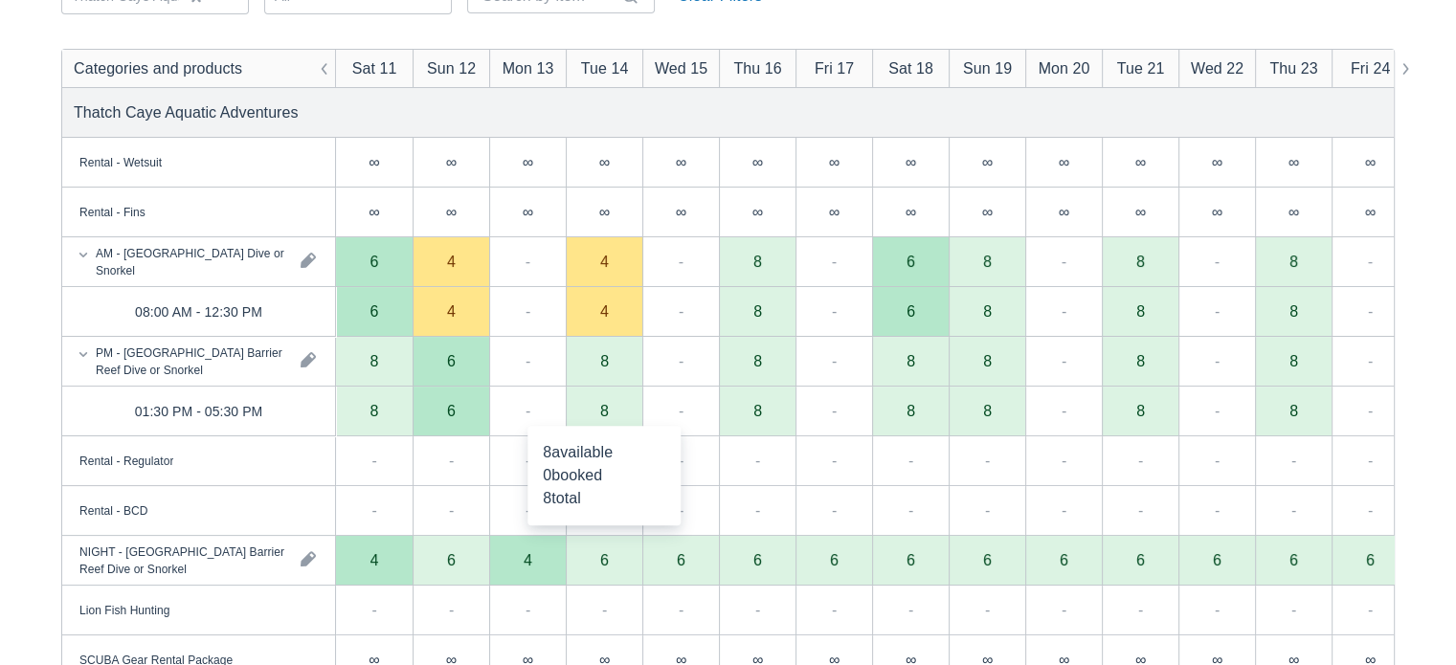
click at [582, 403] on div "8" at bounding box center [604, 412] width 77 height 50
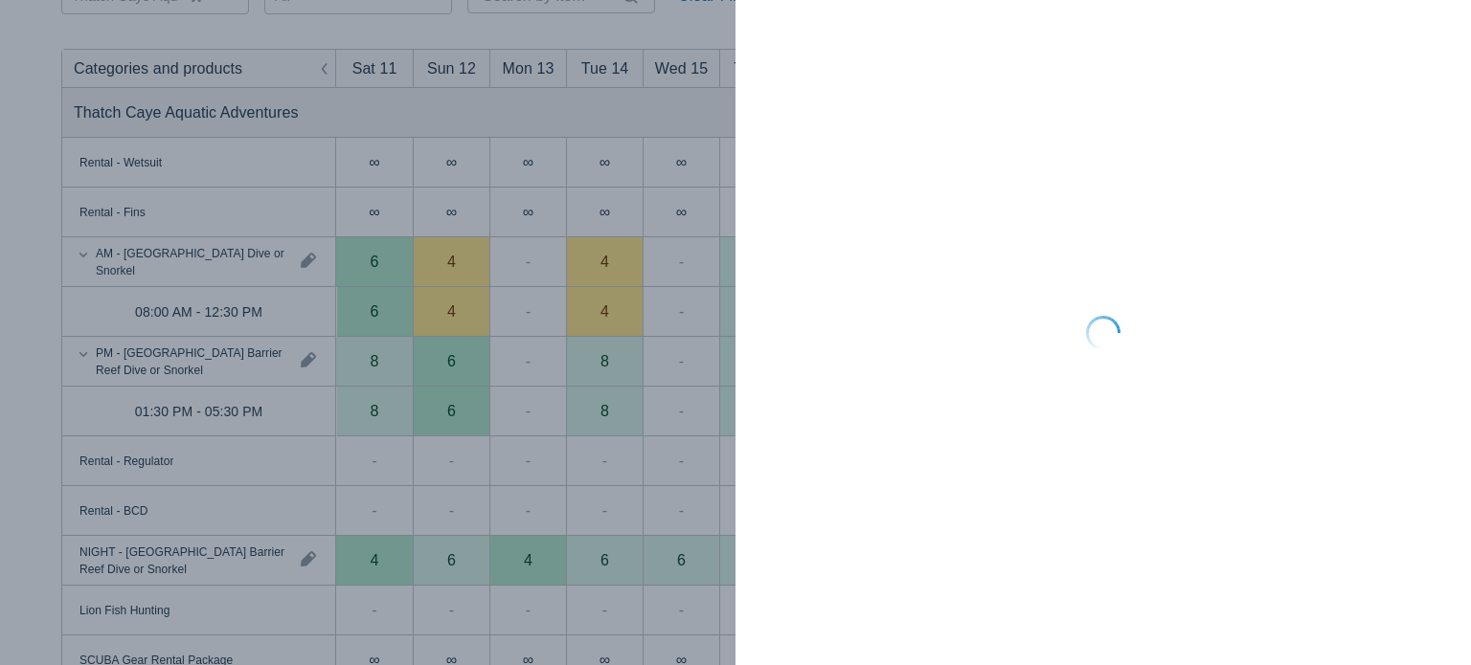
click at [582, 403] on div at bounding box center [735, 332] width 1471 height 665
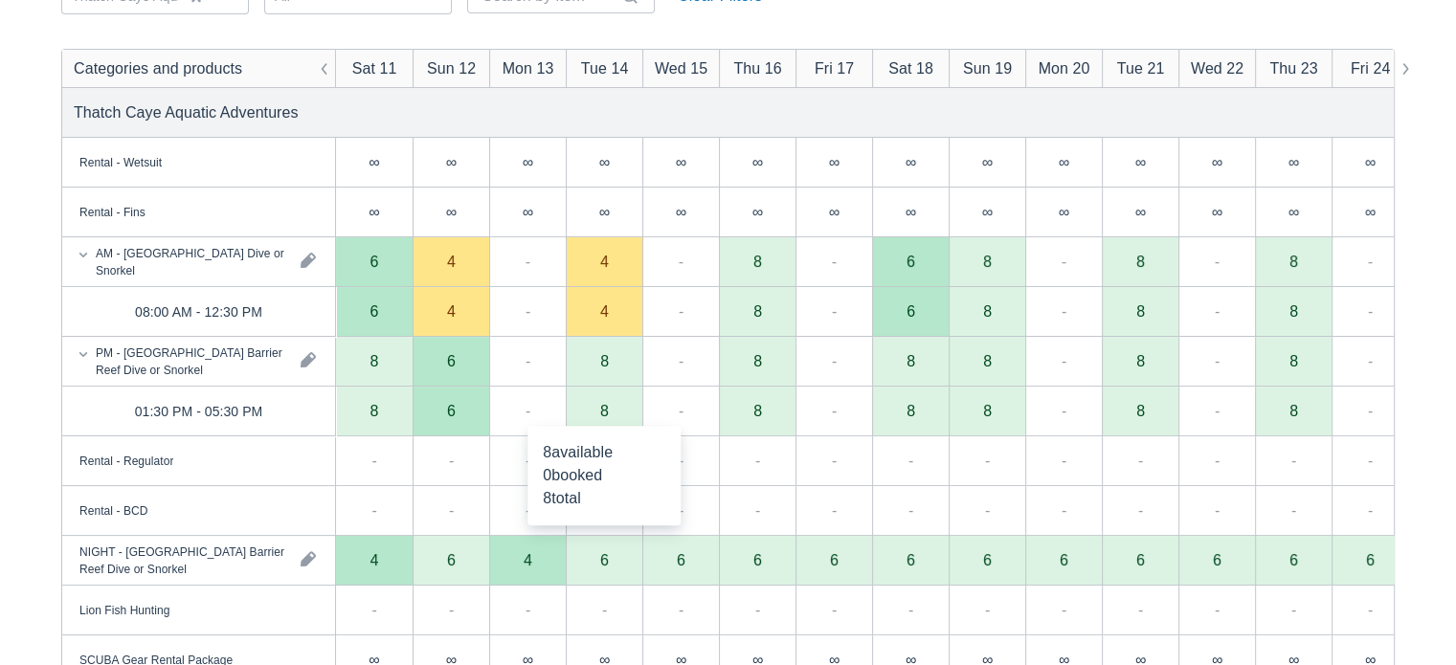
click at [627, 416] on div "8" at bounding box center [604, 412] width 77 height 50
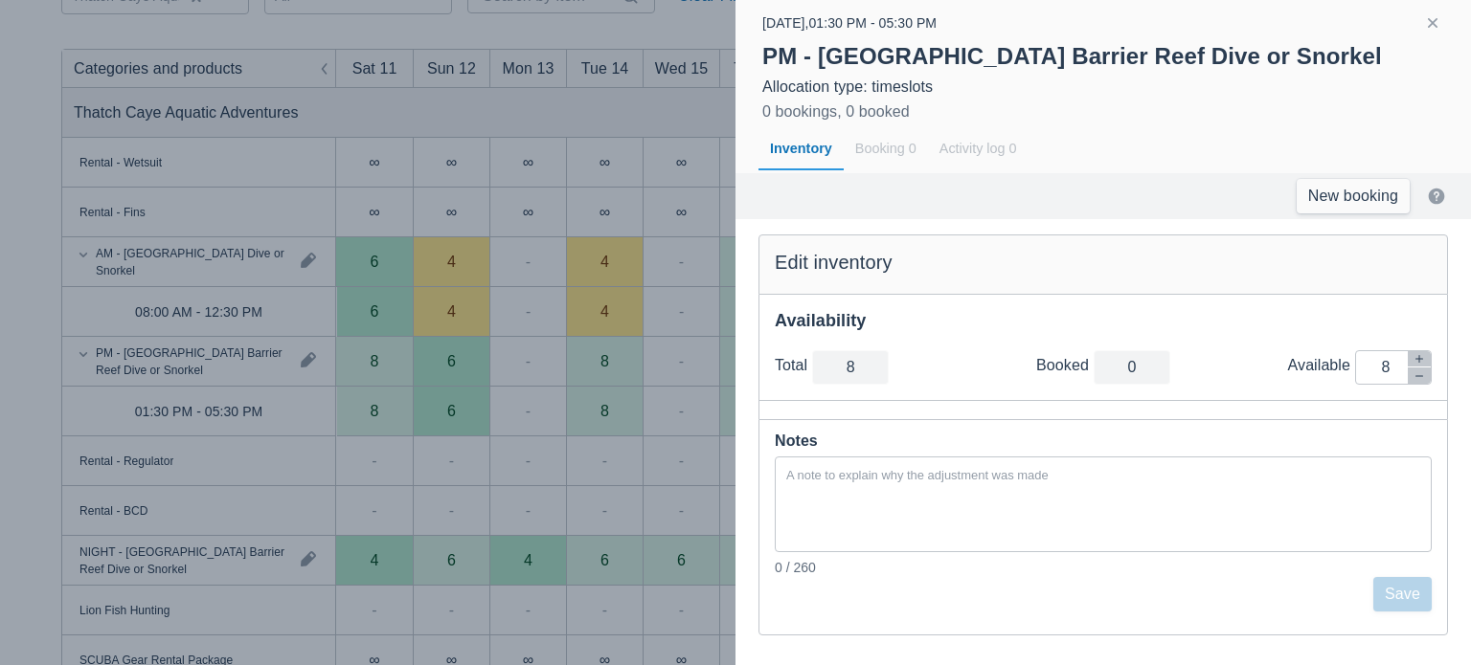
click at [1455, 157] on div "10/14/25 , 01:30 PM - 05:30 PM PM - Belize Barrier Reef Dive or Snorkel Allocat…" at bounding box center [1102, 92] width 735 height 162
drag, startPoint x: 1470, startPoint y: 157, endPoint x: 1435, endPoint y: 102, distance: 64.5
click at [1435, 102] on div "10/14/25 , 01:30 PM - 05:30 PM PM - Belize Barrier Reef Dive or Snorkel Allocat…" at bounding box center [1102, 92] width 735 height 162
click at [1442, 22] on button "button" at bounding box center [1432, 22] width 23 height 23
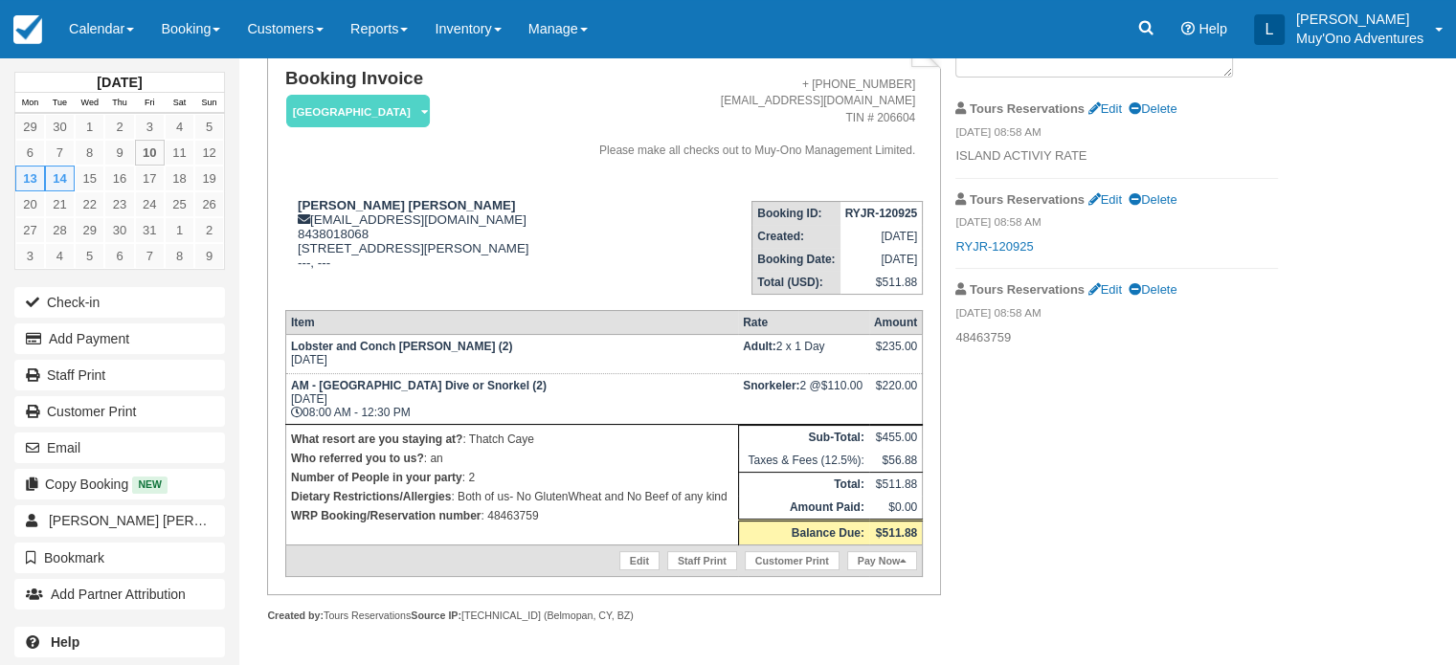
scroll to position [137, 0]
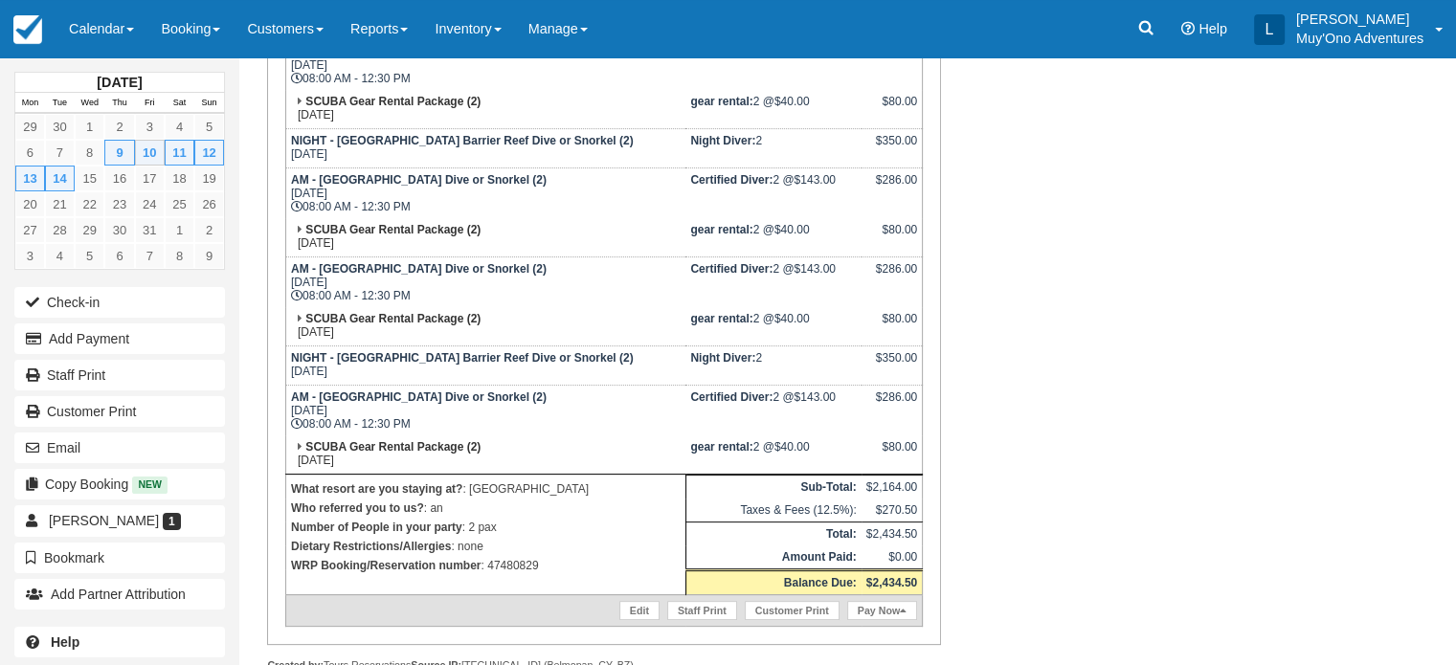
scroll to position [509, 0]
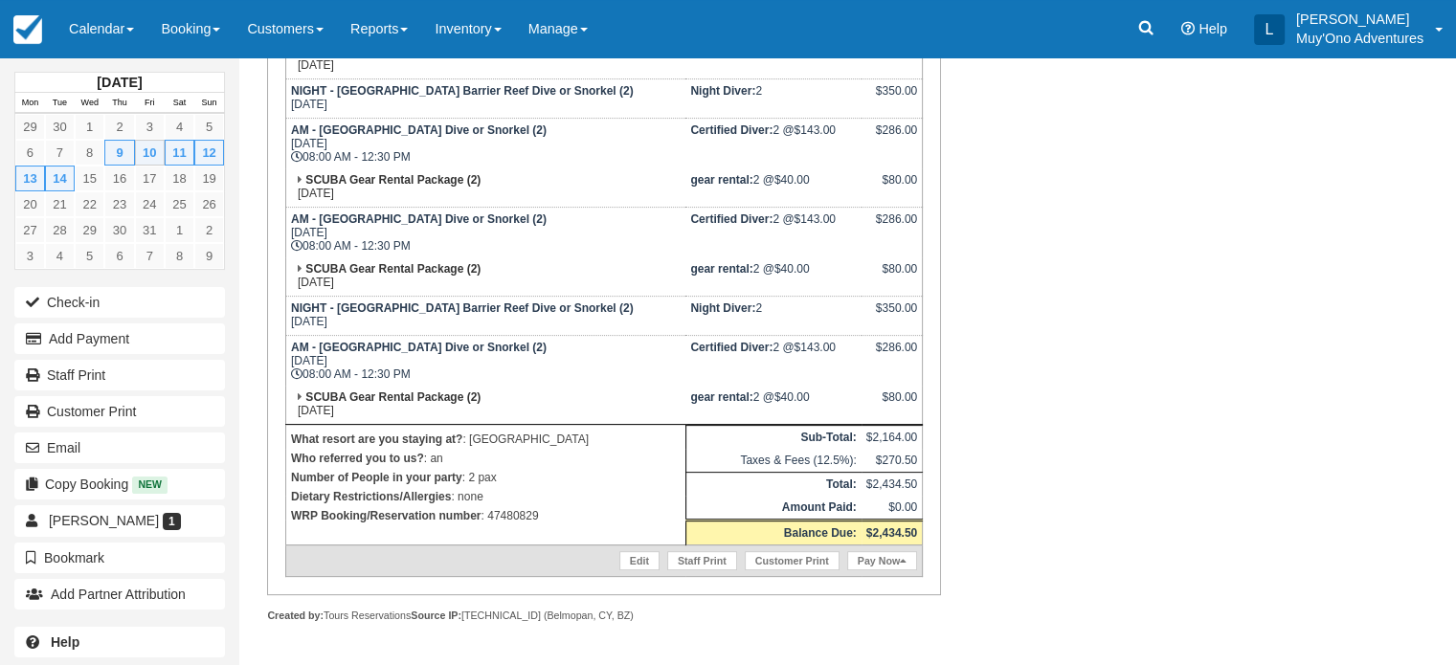
click at [726, 366] on td "Certified Diver: 2 @ $143.00" at bounding box center [773, 360] width 175 height 51
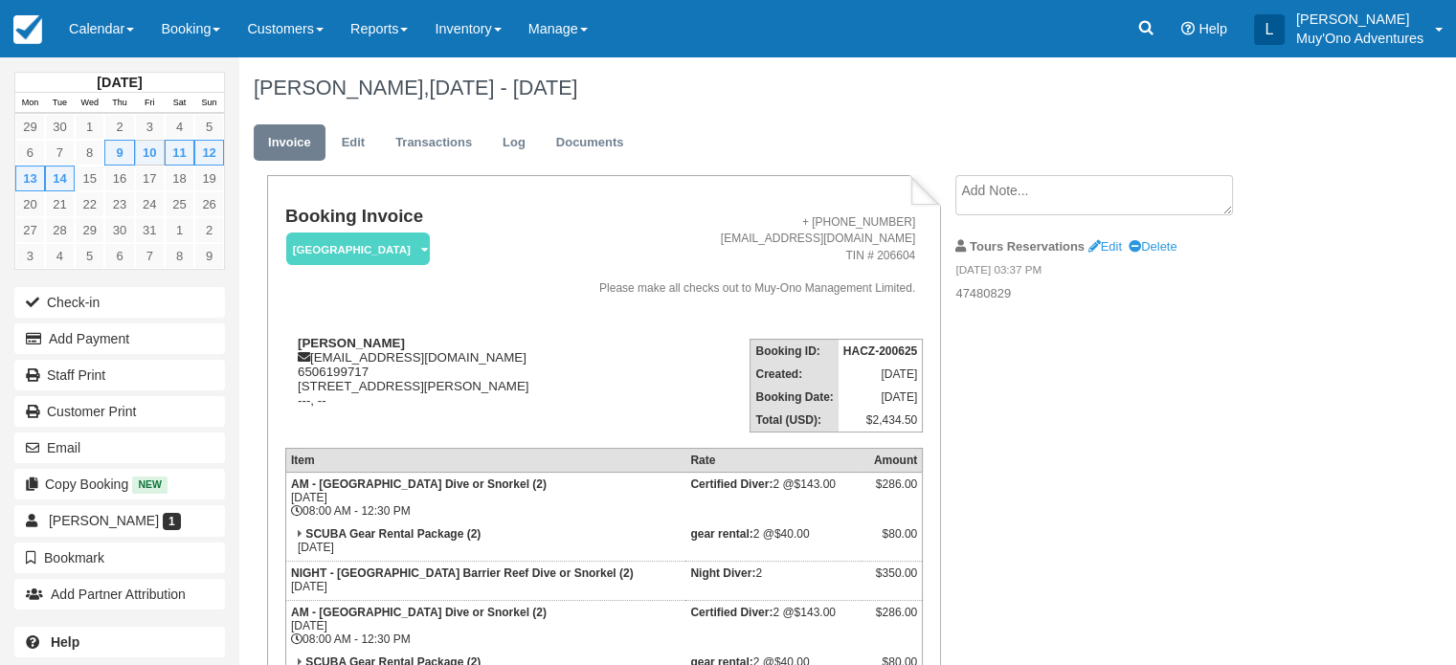
click at [877, 386] on td "[DATE]" at bounding box center [881, 374] width 84 height 23
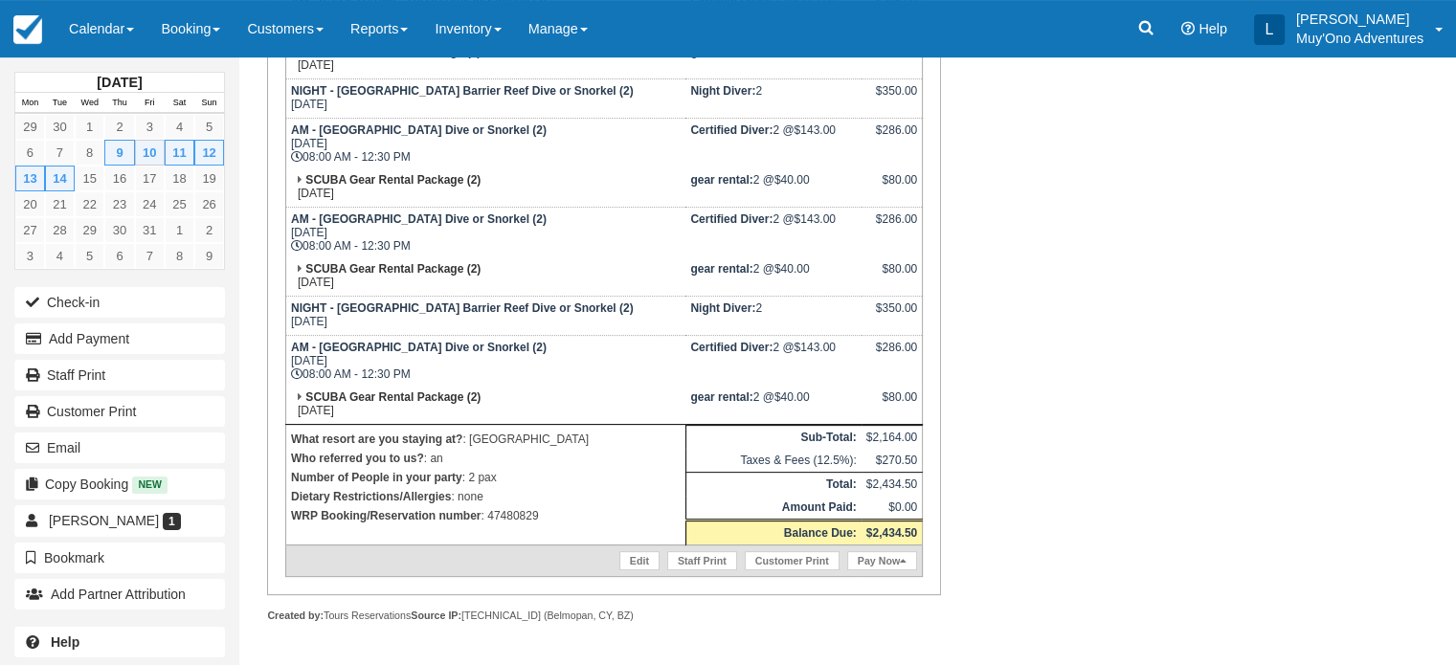
scroll to position [509, 0]
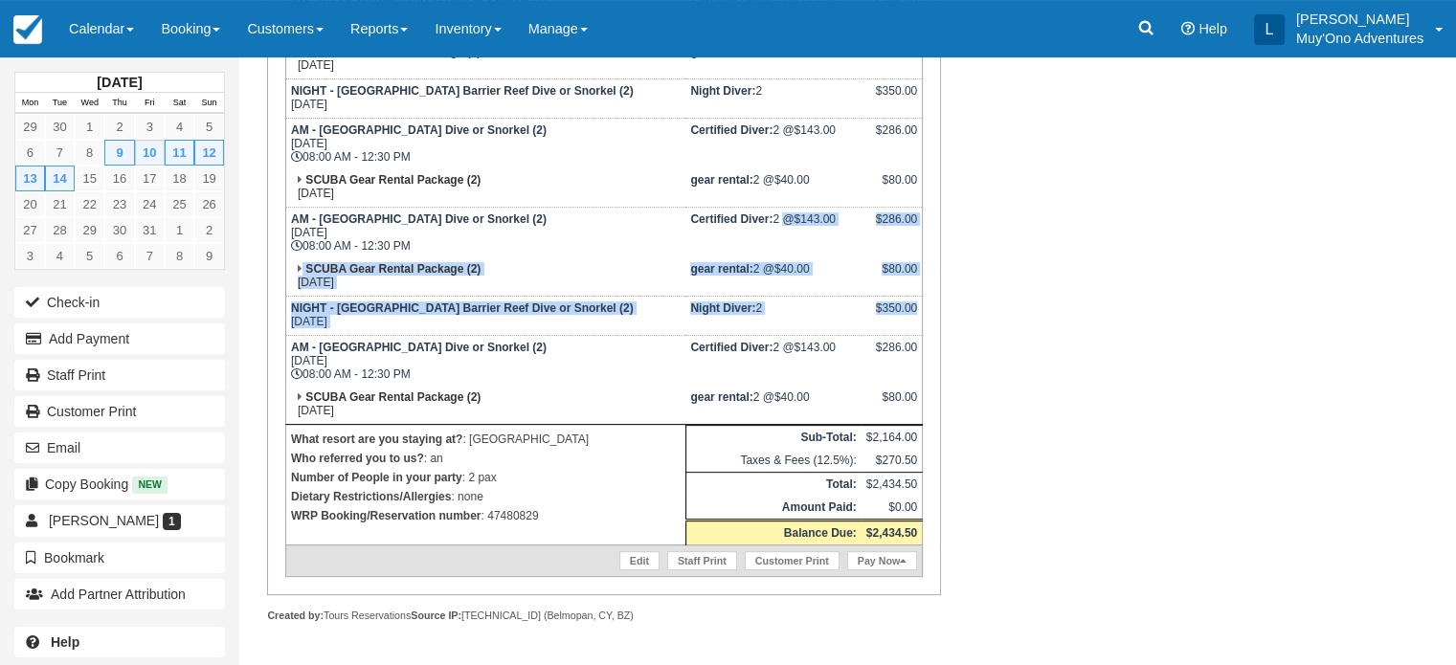
drag, startPoint x: 921, startPoint y: 330, endPoint x: 730, endPoint y: 228, distance: 217.2
click at [730, 228] on tbody "AM - [GEOGRAPHIC_DATA] Dive or Snorkel (2) [DATE] 08:00 AM - 12:30 PM Certified…" at bounding box center [603, 282] width 637 height 587
